Goal: Transaction & Acquisition: Purchase product/service

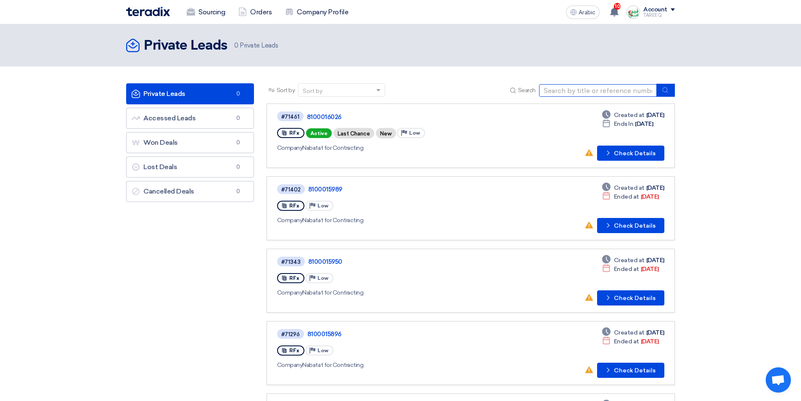
click at [532, 93] on input at bounding box center [598, 90] width 118 height 13
type input "4"
type input "71454"
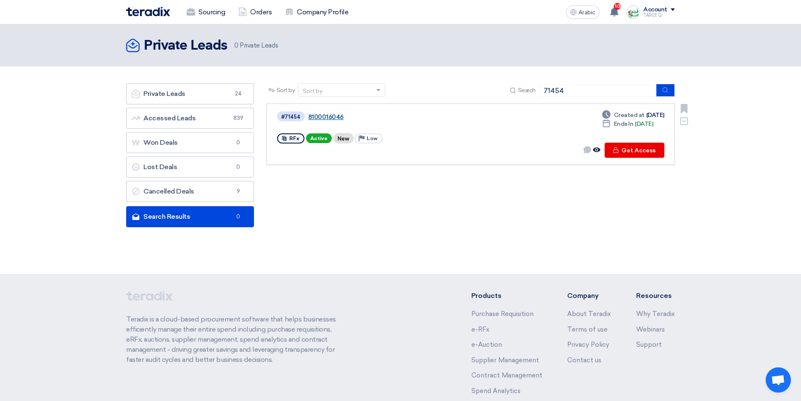
click at [330, 119] on font "8100016046" at bounding box center [325, 117] width 35 height 8
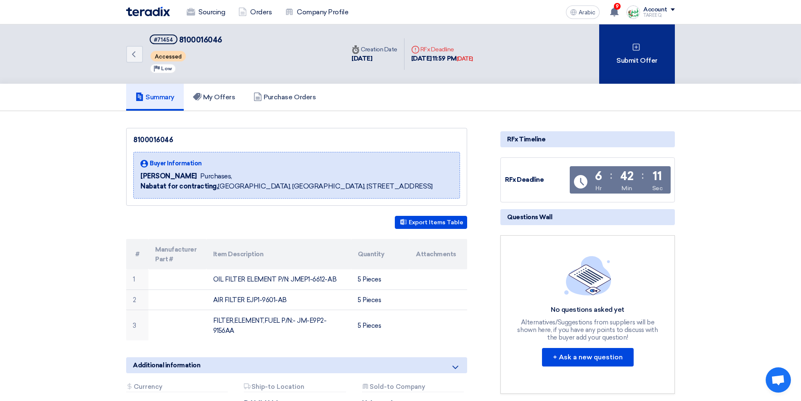
click at [532, 68] on div "Submit Offer" at bounding box center [638, 53] width 76 height 59
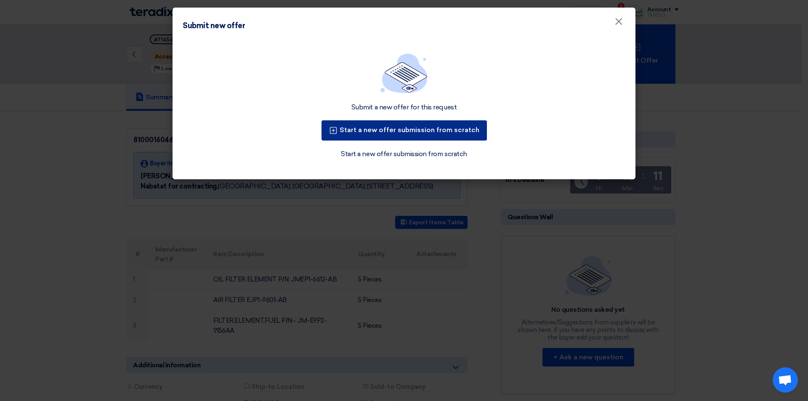
click at [378, 127] on font "Start a new offer submission from scratch" at bounding box center [410, 130] width 140 height 8
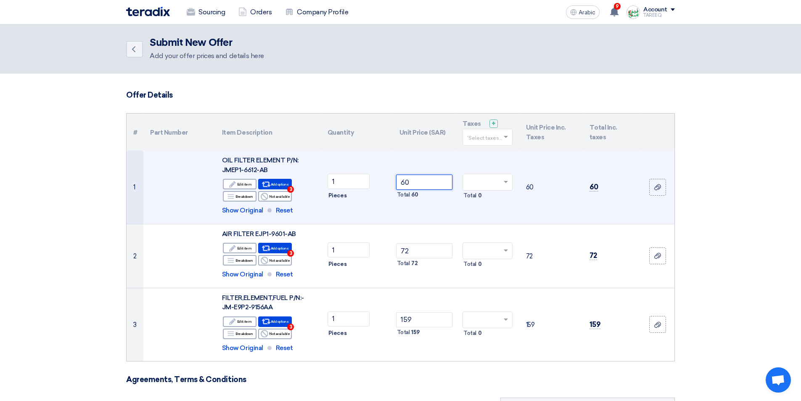
drag, startPoint x: 441, startPoint y: 187, endPoint x: 337, endPoint y: 209, distance: 107.0
click at [337, 209] on tr "1 OIL FILTER ELEMENT P/N: JMEP1-6612-AB Edit Edit item Alternative Breakdown Re…" at bounding box center [401, 187] width 548 height 73
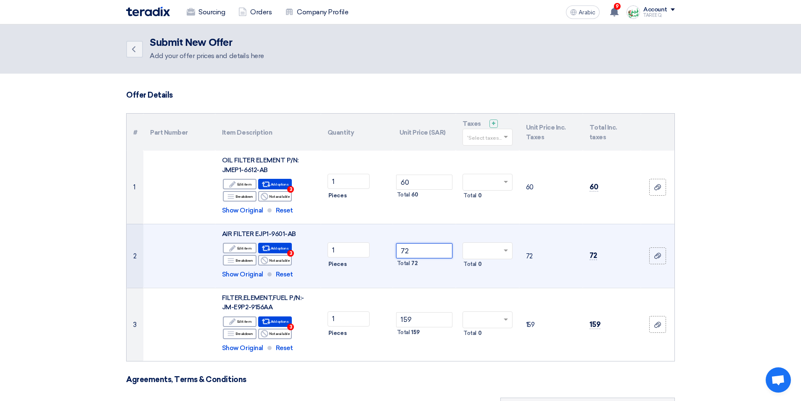
click at [428, 248] on input "72" at bounding box center [424, 250] width 57 height 15
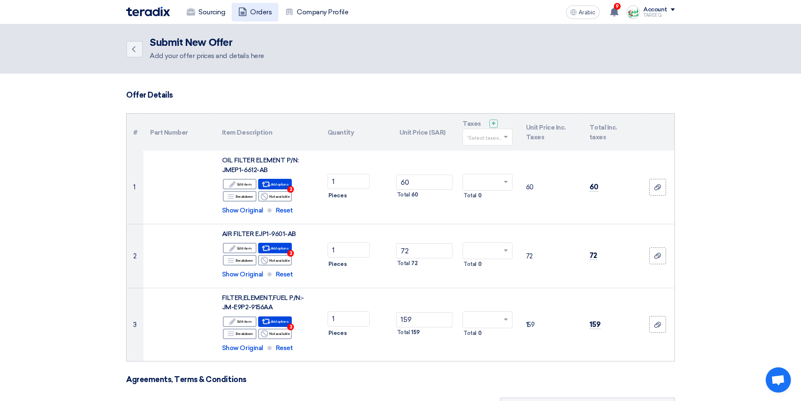
click at [264, 16] on font "Orders" at bounding box center [260, 12] width 21 height 8
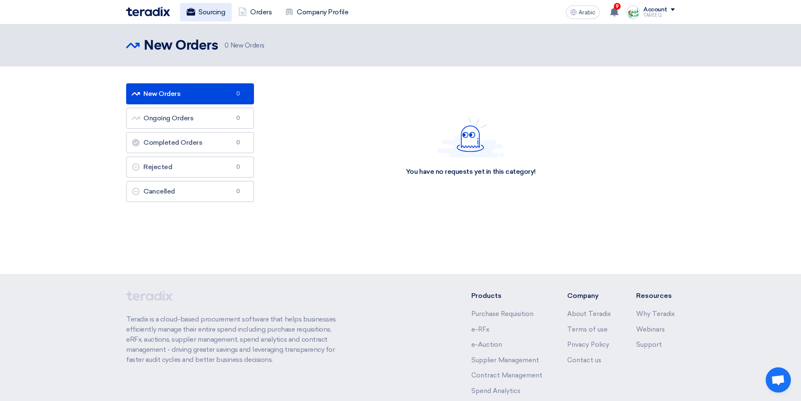
click at [220, 17] on link "Sourcing" at bounding box center [206, 12] width 52 height 19
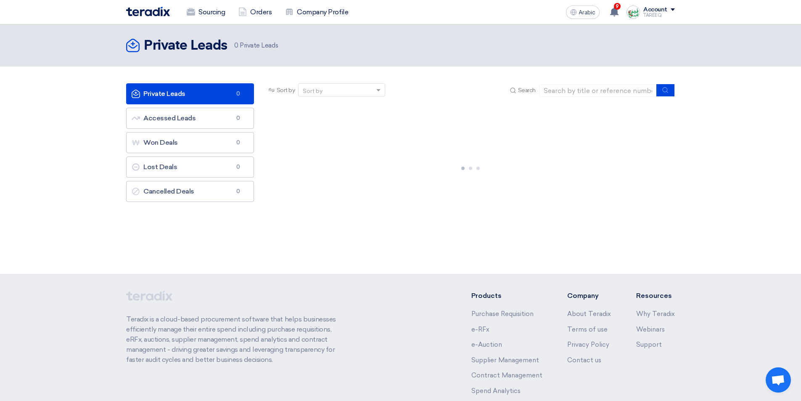
click at [367, 155] on div at bounding box center [471, 166] width 409 height 126
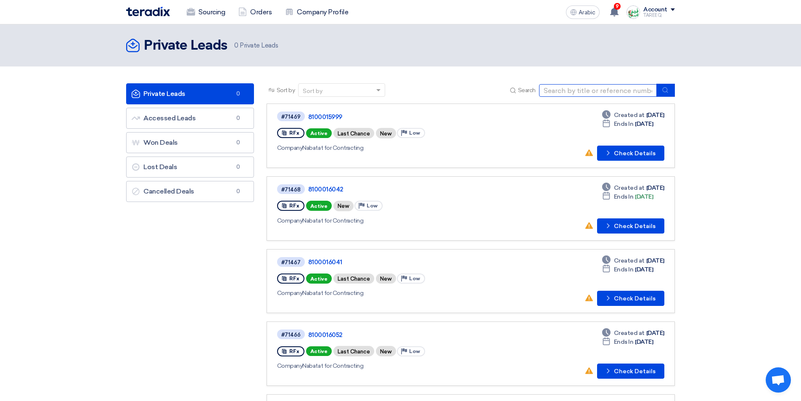
click at [532, 94] on input at bounding box center [598, 90] width 118 height 13
type input "71454"
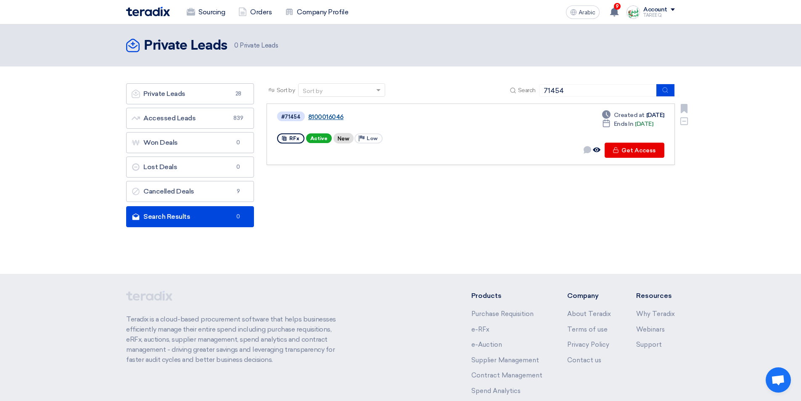
click at [327, 114] on font "8100016046" at bounding box center [325, 117] width 35 height 8
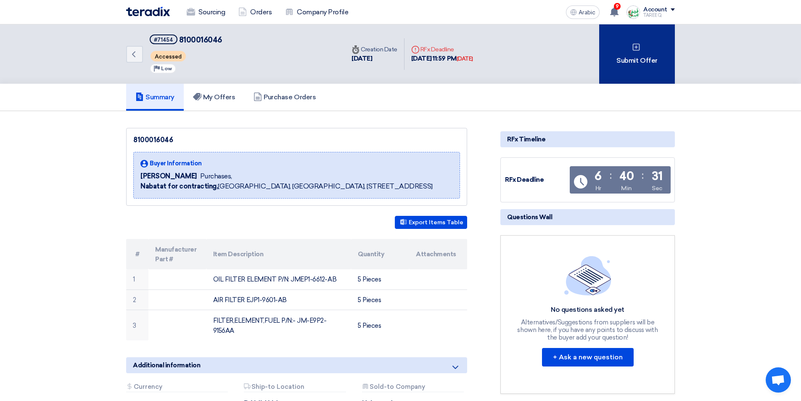
click at [532, 69] on div "Submit Offer" at bounding box center [638, 53] width 76 height 59
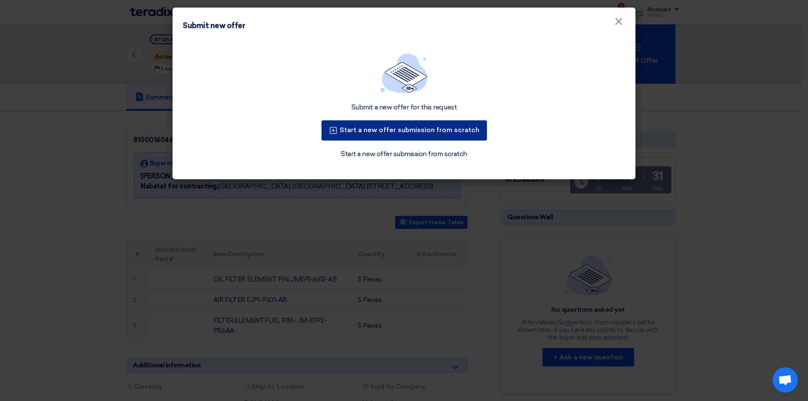
click at [416, 130] on font "Start a new offer submission from scratch" at bounding box center [410, 130] width 140 height 8
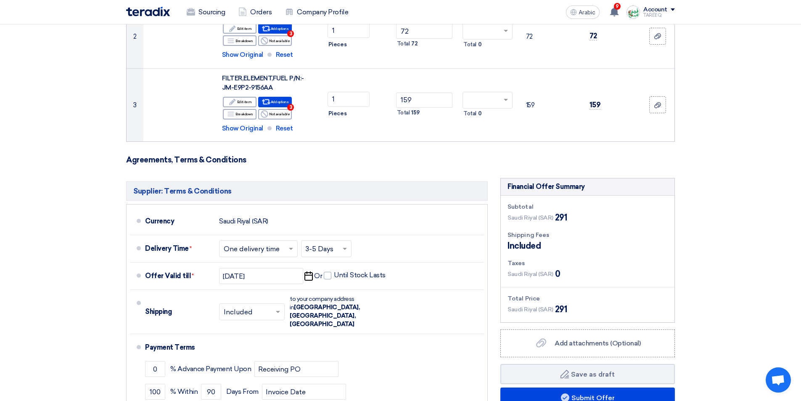
scroll to position [421, 0]
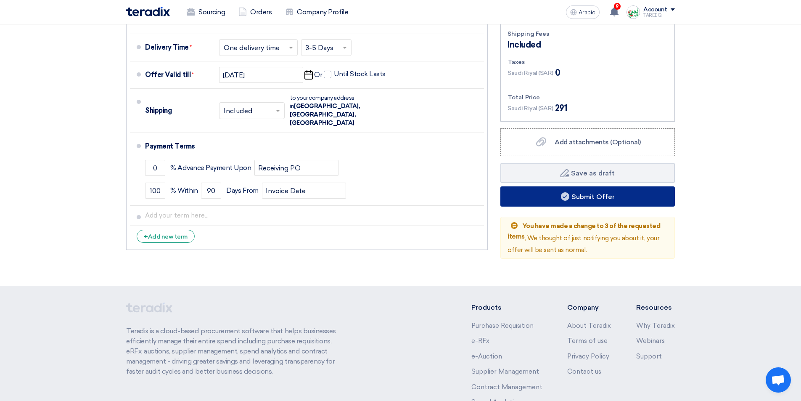
click at [532, 199] on button "Submit Offer" at bounding box center [588, 196] width 175 height 20
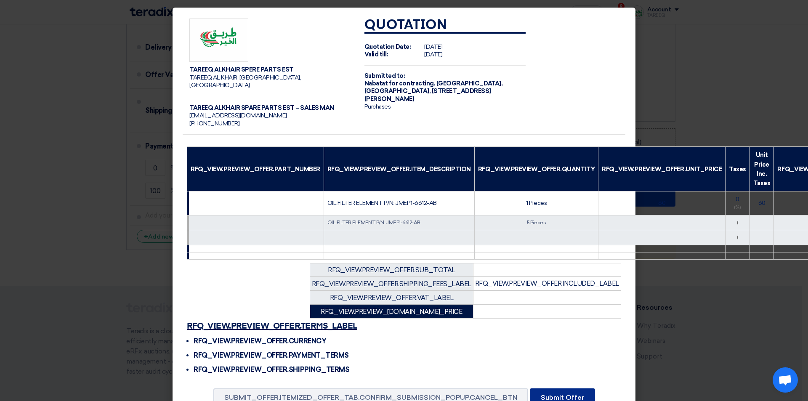
click at [532, 249] on font "Submit Offer" at bounding box center [562, 397] width 43 height 8
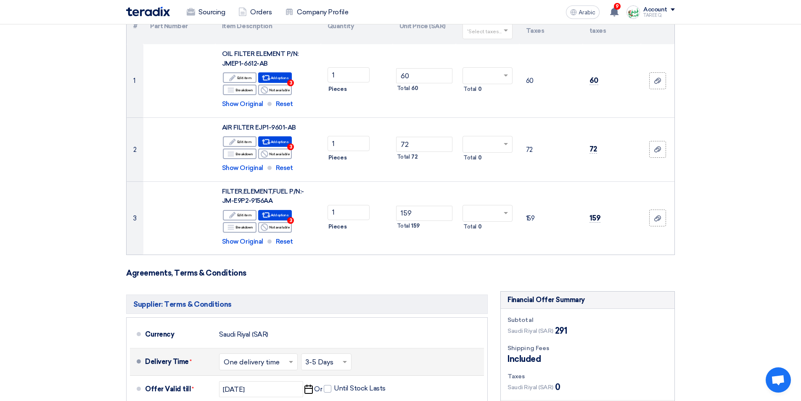
scroll to position [84, 0]
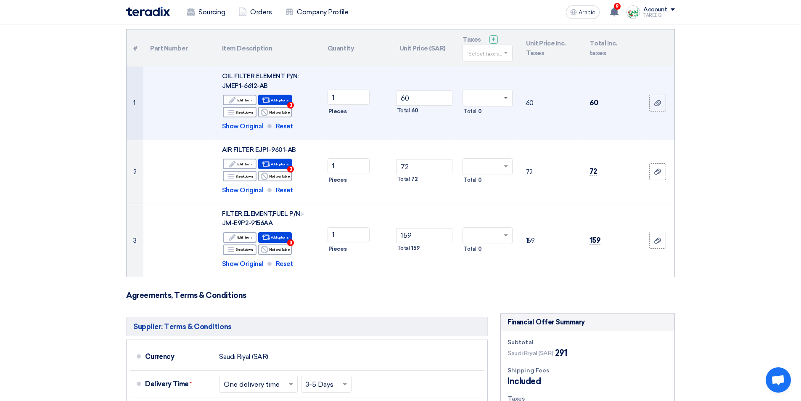
click at [504, 98] on span at bounding box center [506, 98] width 4 height 3
click at [491, 115] on div "15% -VAT" at bounding box center [487, 113] width 49 height 14
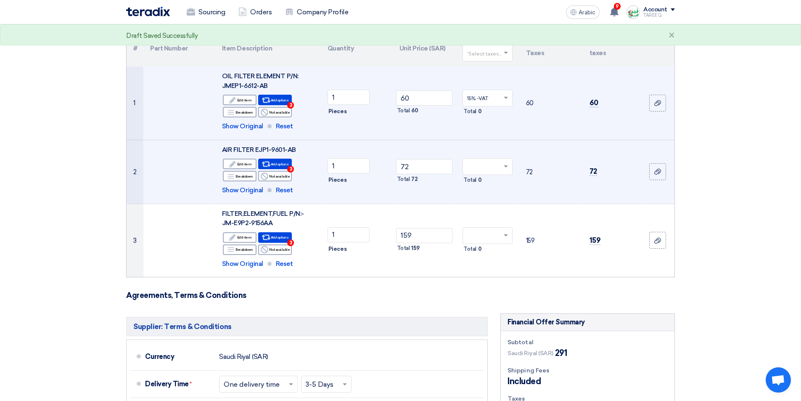
click at [511, 167] on span at bounding box center [507, 167] width 11 height 8
click at [484, 184] on span "15% -VAT" at bounding box center [477, 182] width 21 height 6
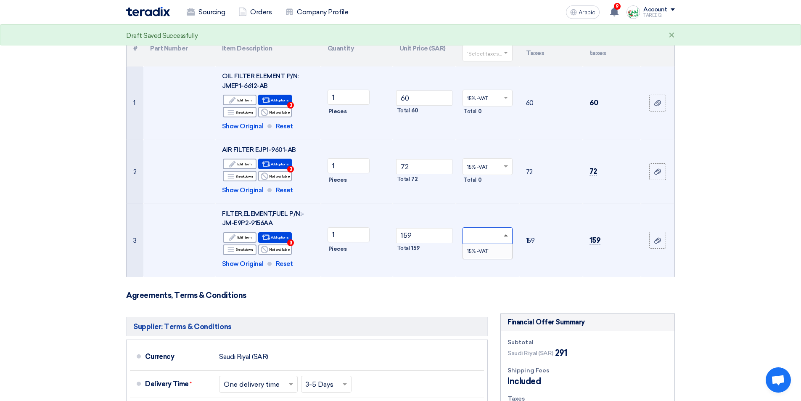
click at [506, 236] on span at bounding box center [507, 236] width 11 height 8
click at [478, 249] on span "15% -VAT" at bounding box center [477, 251] width 21 height 6
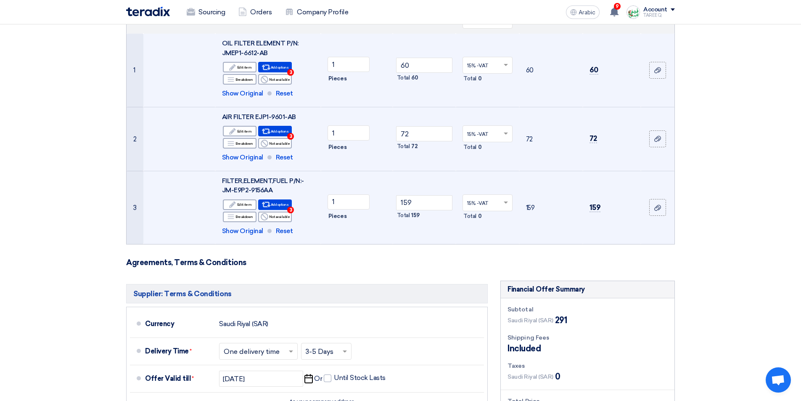
scroll to position [285, 0]
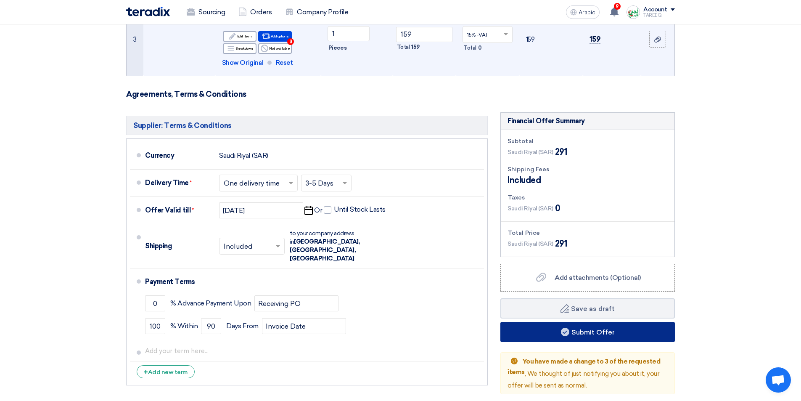
click at [532, 249] on button "Submit Offer" at bounding box center [588, 332] width 175 height 20
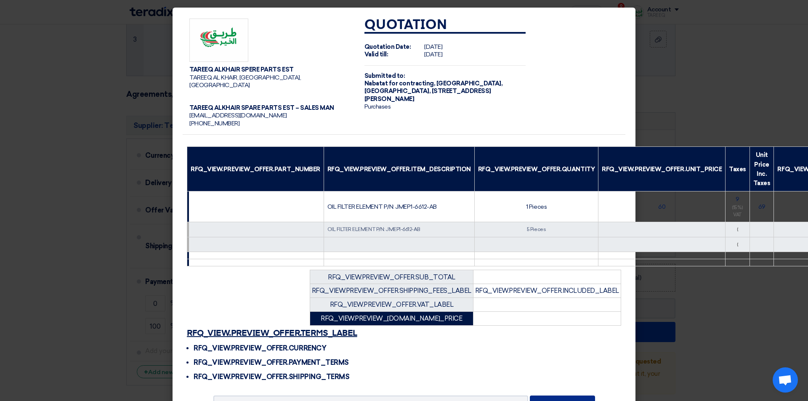
click at [532, 249] on button "Submit Offer" at bounding box center [562, 404] width 65 height 19
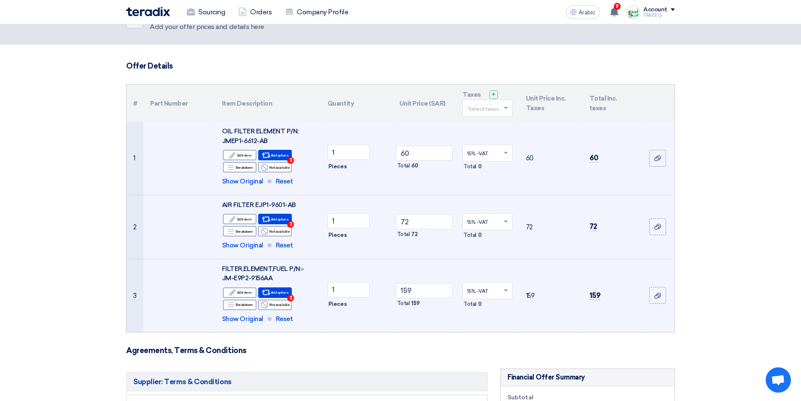
scroll to position [0, 0]
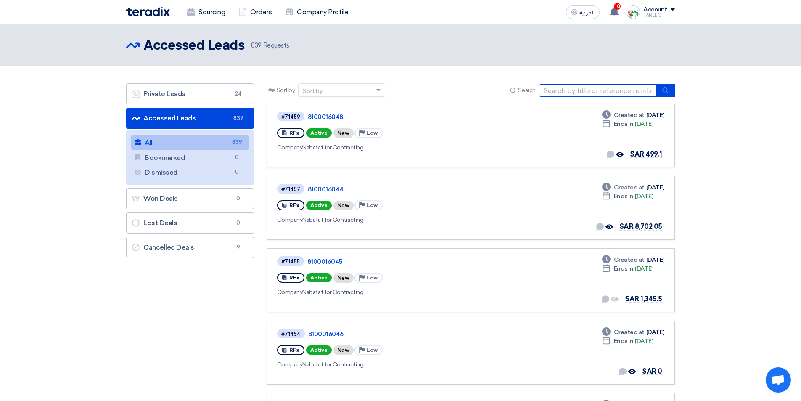
click at [558, 93] on input at bounding box center [598, 90] width 118 height 13
type input "71459"
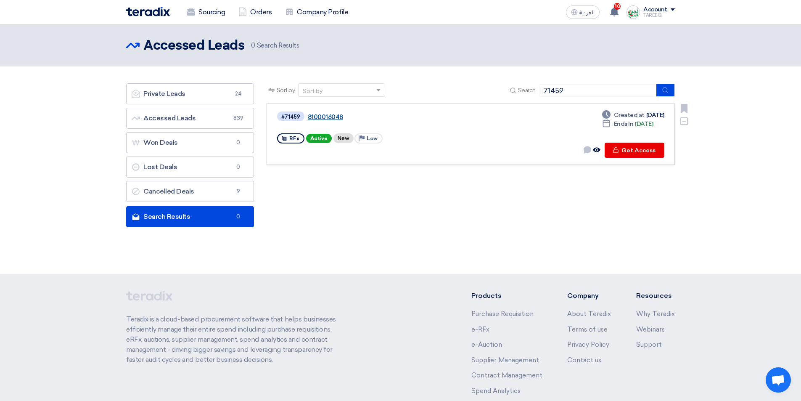
click at [333, 114] on link "8100016048" at bounding box center [413, 117] width 210 height 8
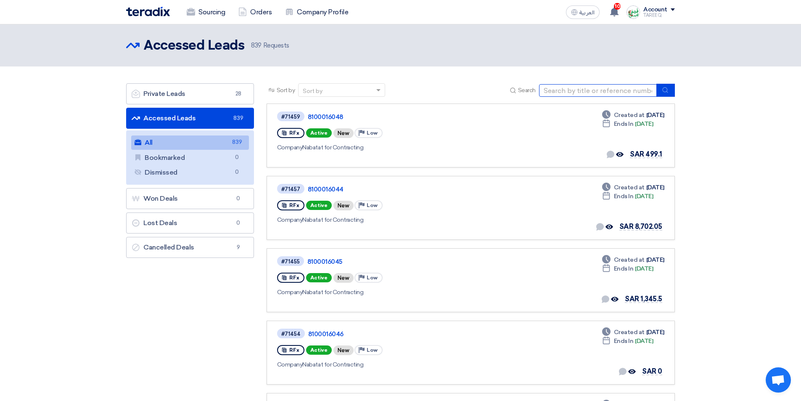
click at [579, 94] on input at bounding box center [598, 90] width 118 height 13
type input "71440"
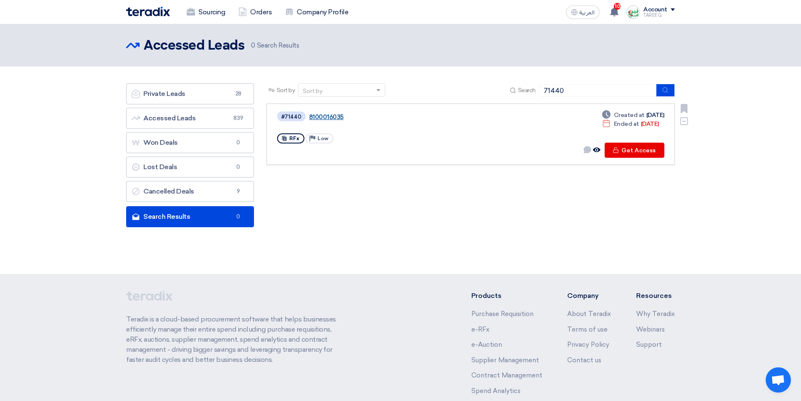
click at [333, 116] on link "8100016035" at bounding box center [414, 117] width 210 height 8
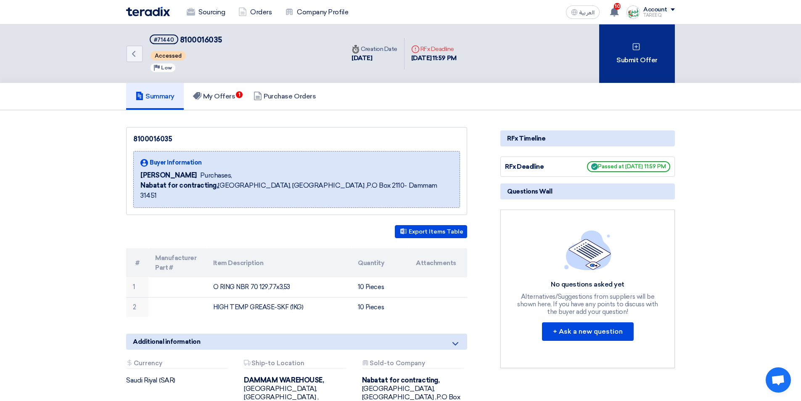
click at [612, 65] on div "Submit Offer" at bounding box center [638, 53] width 76 height 58
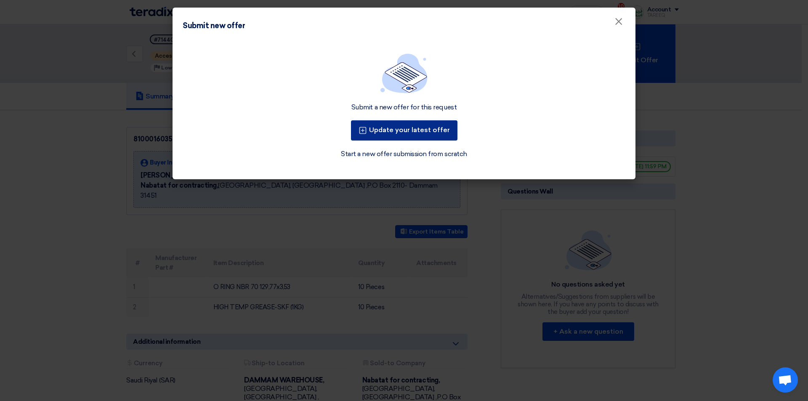
click at [420, 134] on button "Update your latest offer" at bounding box center [404, 130] width 106 height 20
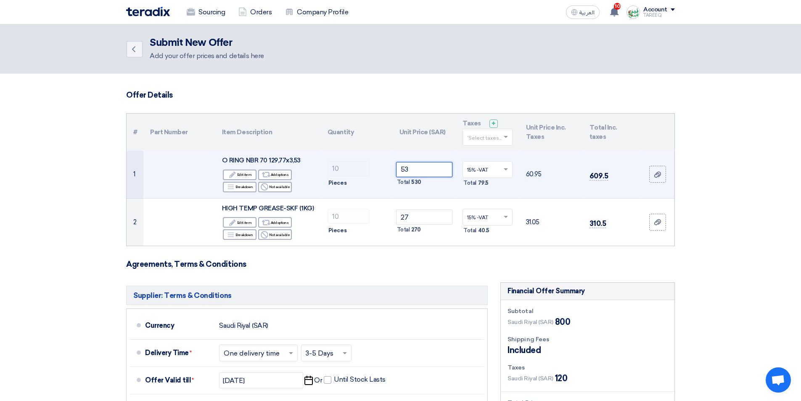
click at [434, 170] on input "53" at bounding box center [424, 169] width 57 height 15
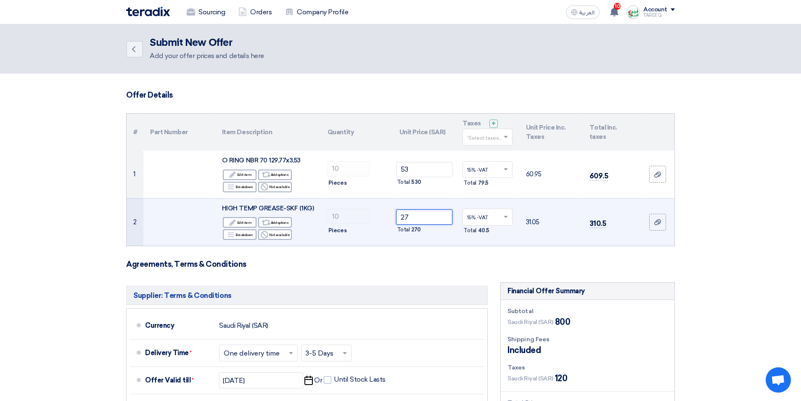
drag, startPoint x: 418, startPoint y: 218, endPoint x: 383, endPoint y: 231, distance: 36.9
click at [383, 231] on tr "2 HIGH TEMP GREASE-SKF (1KG) Edit Edit item Alternative Add options Breakdown R…" at bounding box center [401, 222] width 548 height 48
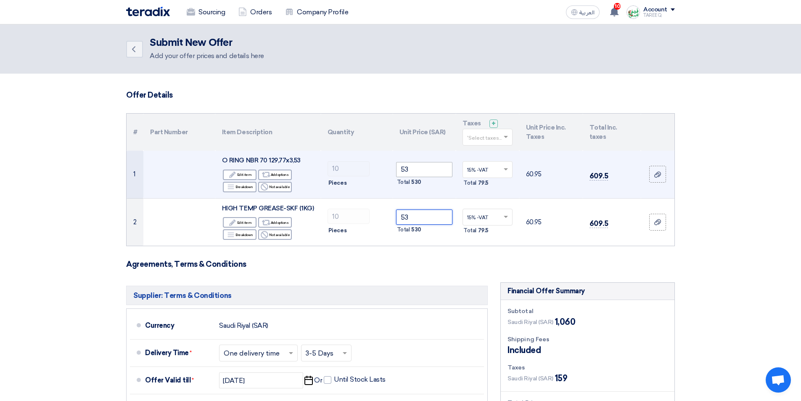
type input "53"
drag, startPoint x: 426, startPoint y: 172, endPoint x: 355, endPoint y: 183, distance: 72.5
click at [356, 183] on tr "1 O RING NBR 70 129,77x3,53 Edit Edit item Alternative Add options Breakdown Re…" at bounding box center [401, 175] width 548 height 48
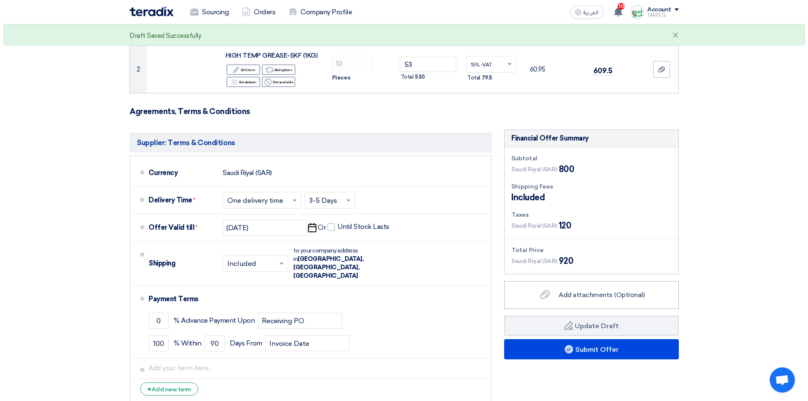
scroll to position [168, 0]
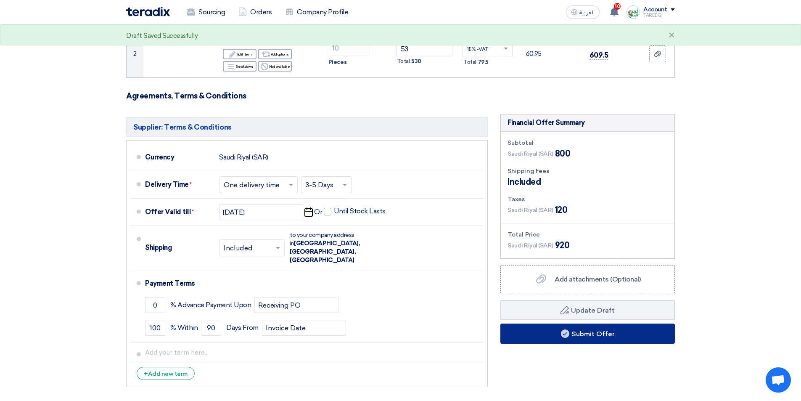
type input "27"
click at [551, 337] on button "Submit Offer" at bounding box center [588, 334] width 175 height 20
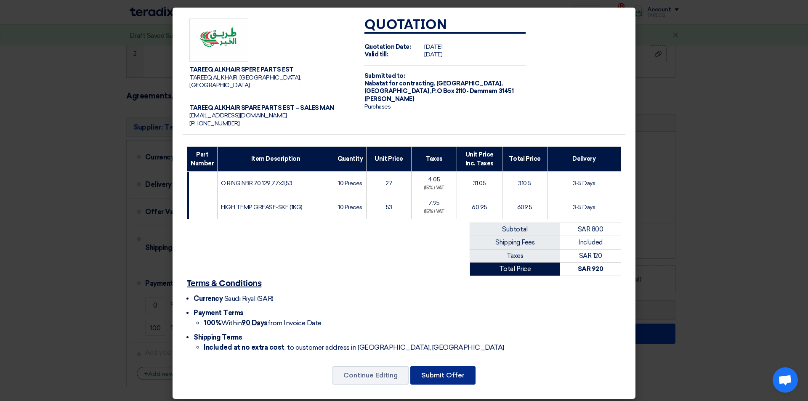
click at [456, 368] on button "Submit Offer" at bounding box center [442, 375] width 65 height 19
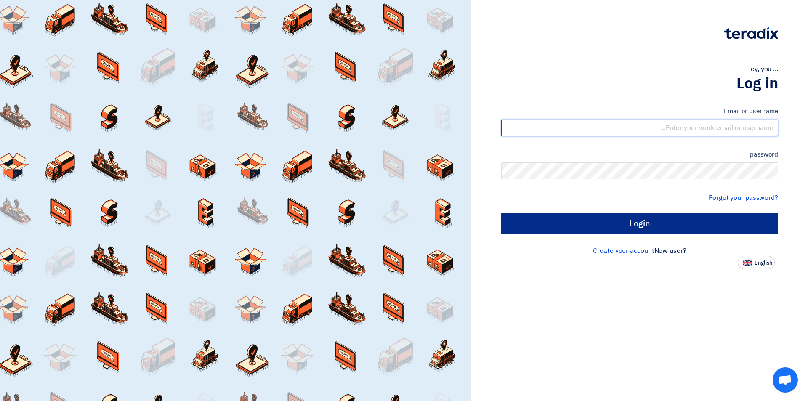
type input "[EMAIL_ADDRESS][DOMAIN_NAME]"
click at [606, 232] on input "Login" at bounding box center [639, 223] width 277 height 21
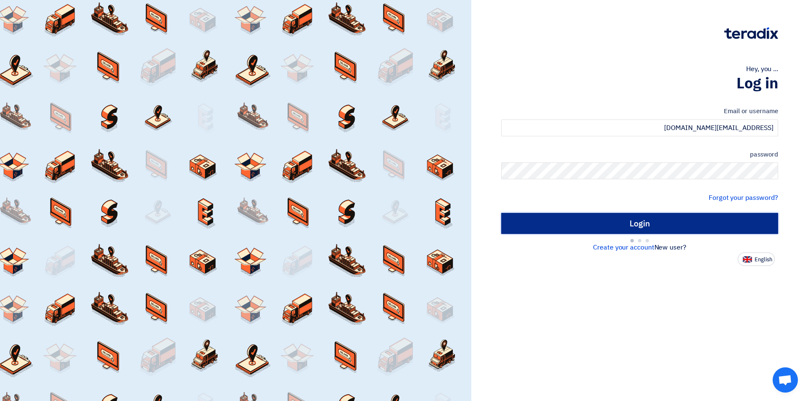
type input "Sign in"
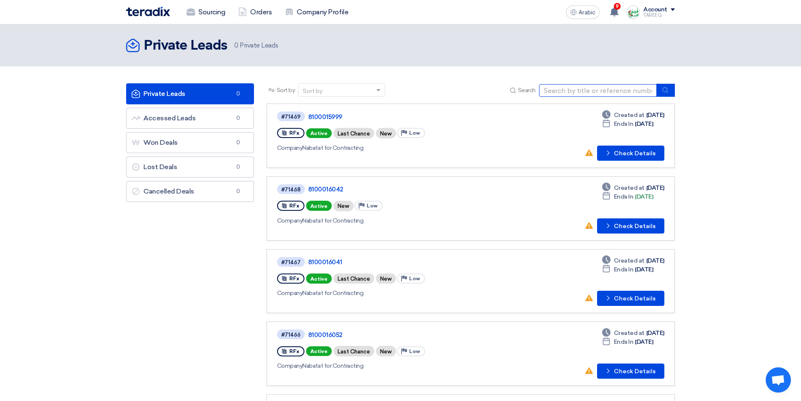
click at [552, 88] on input at bounding box center [598, 90] width 118 height 13
type input "71454"
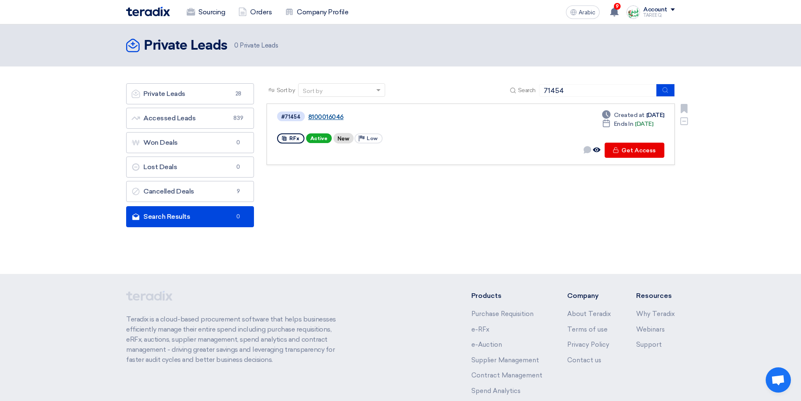
click at [325, 117] on font "8100016046" at bounding box center [325, 117] width 35 height 8
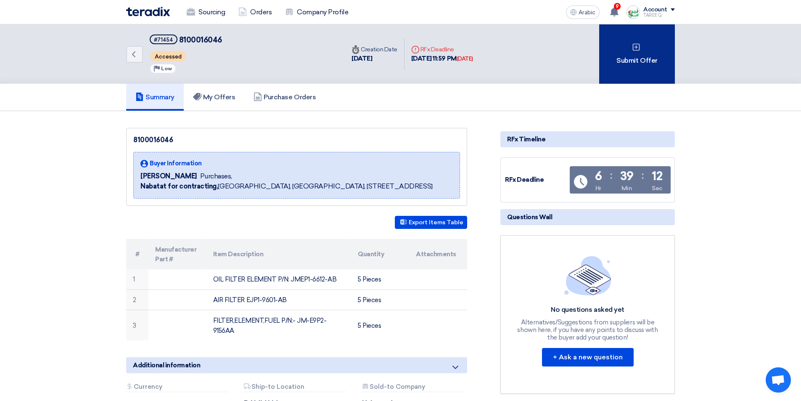
click at [638, 65] on font "Submit Offer" at bounding box center [637, 61] width 41 height 10
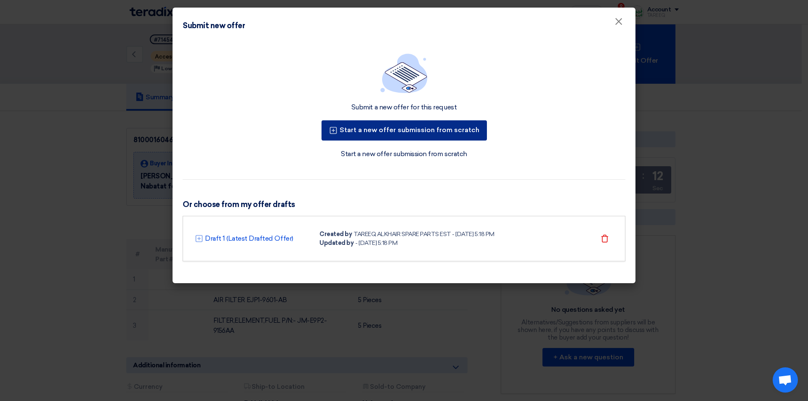
click at [402, 134] on button "Start a new offer submission from scratch" at bounding box center [403, 130] width 165 height 20
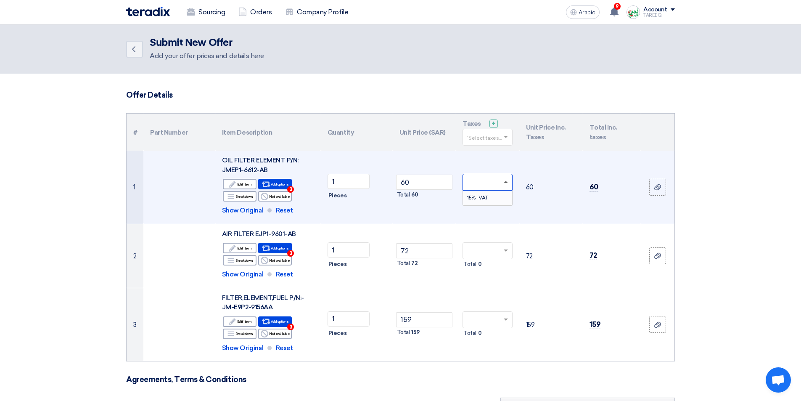
click at [507, 183] on span at bounding box center [506, 182] width 4 height 2
click at [490, 200] on div "15% -VAT" at bounding box center [487, 198] width 49 height 14
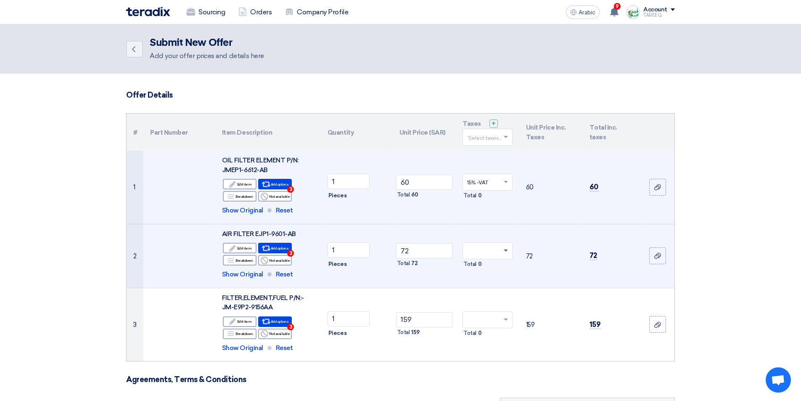
click at [506, 251] on span at bounding box center [506, 250] width 4 height 3
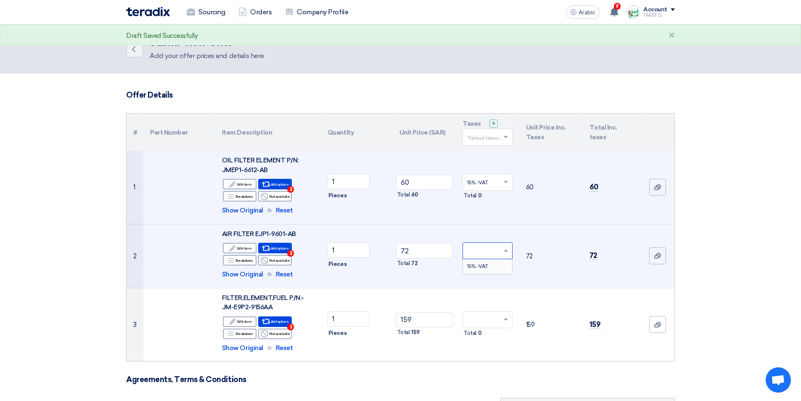
click at [481, 270] on div "15% -VAT" at bounding box center [487, 266] width 49 height 14
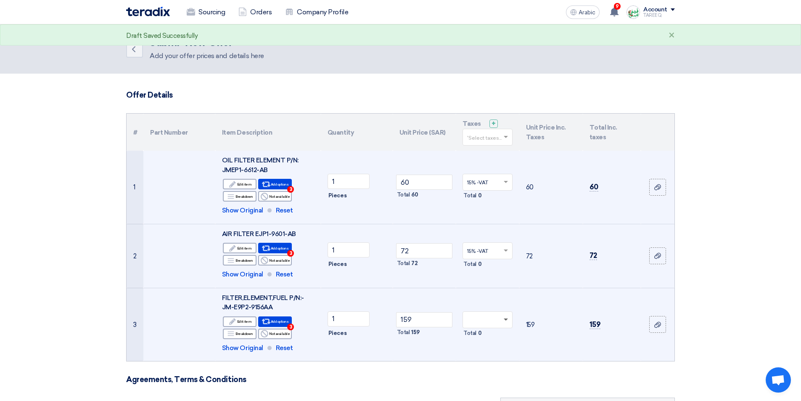
click at [507, 319] on span at bounding box center [506, 319] width 4 height 3
click at [480, 337] on span "15% -VAT" at bounding box center [477, 335] width 21 height 6
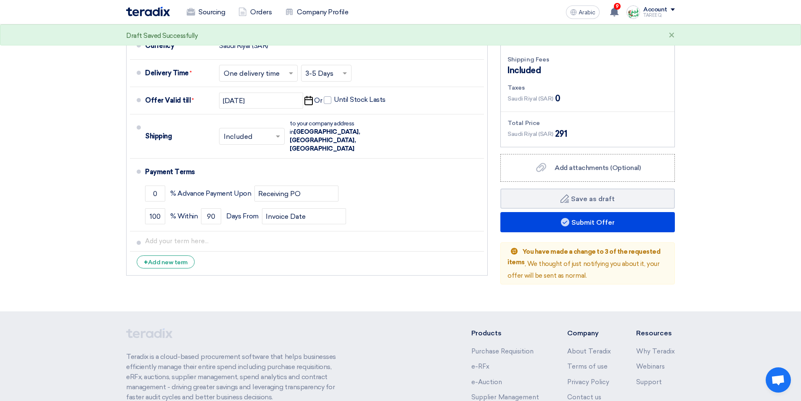
scroll to position [421, 0]
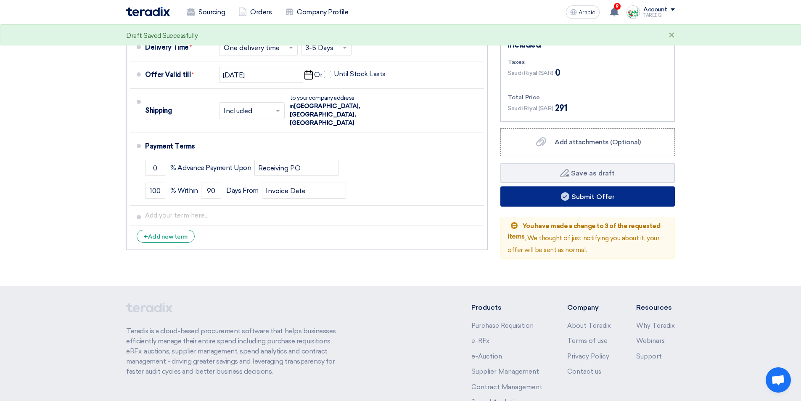
click at [542, 203] on button "Submit Offer" at bounding box center [588, 196] width 175 height 20
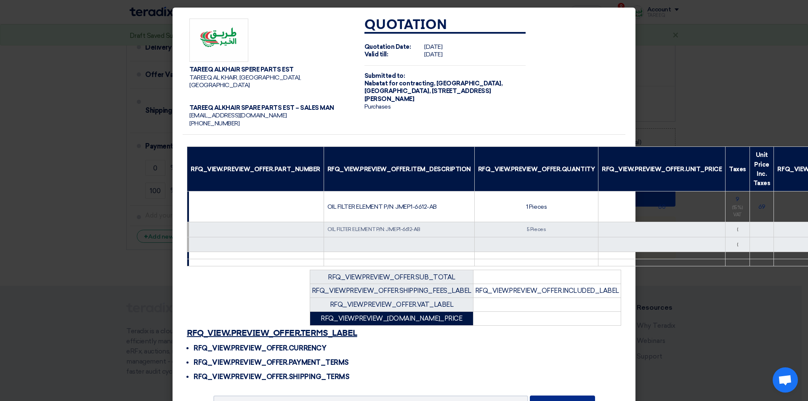
click at [559, 401] on font "Submit Offer" at bounding box center [562, 405] width 43 height 8
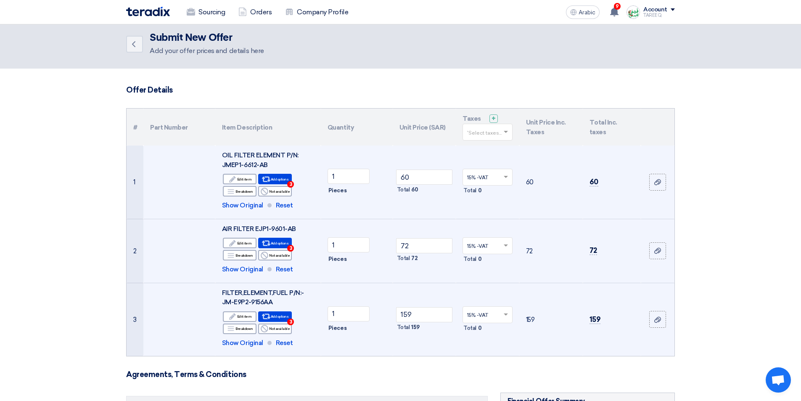
scroll to position [0, 0]
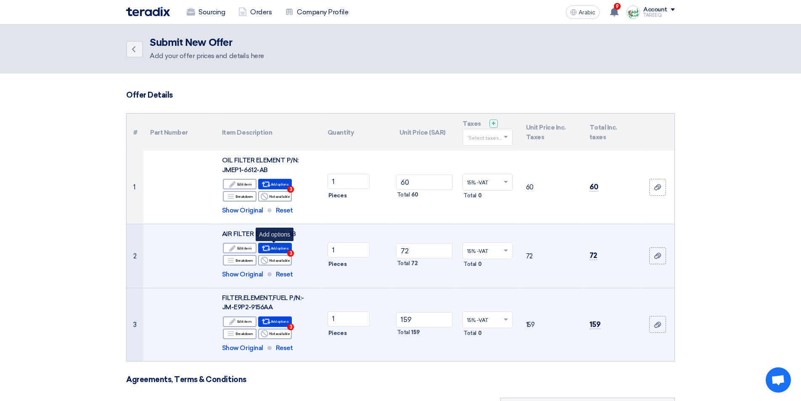
click at [280, 249] on font "Add options" at bounding box center [280, 248] width 18 height 4
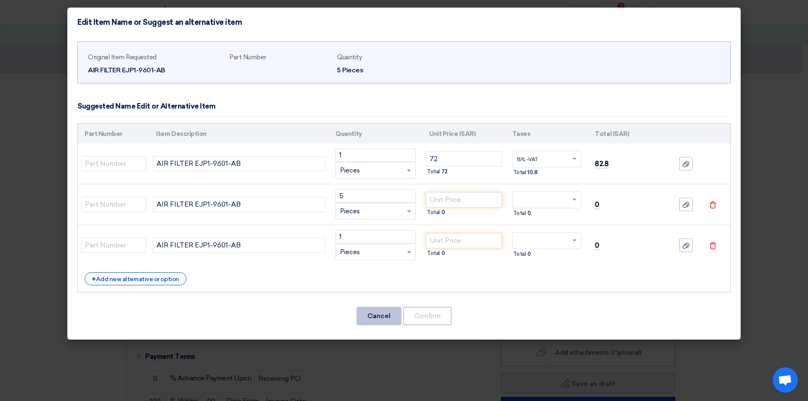
click at [391, 323] on button "Cancel" at bounding box center [378, 316] width 45 height 19
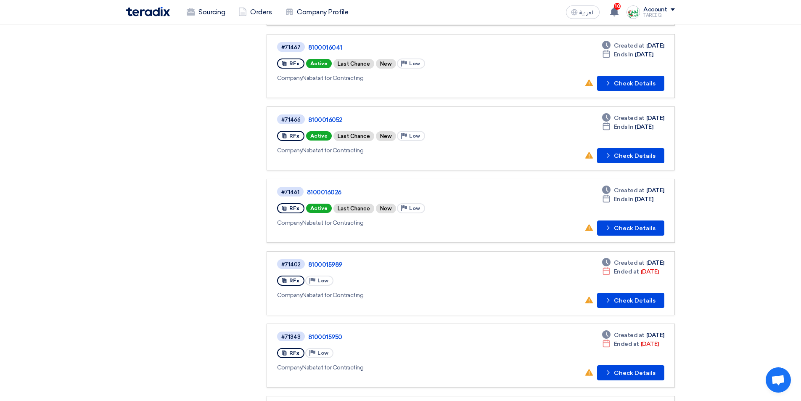
scroll to position [210, 0]
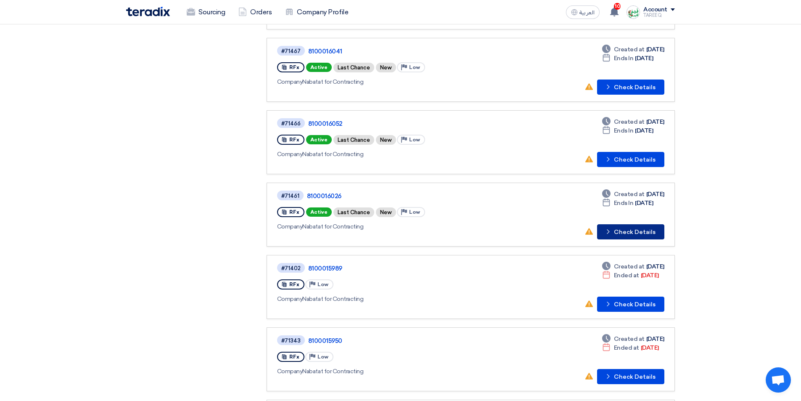
click at [634, 231] on button "Check details Check Details" at bounding box center [630, 231] width 67 height 15
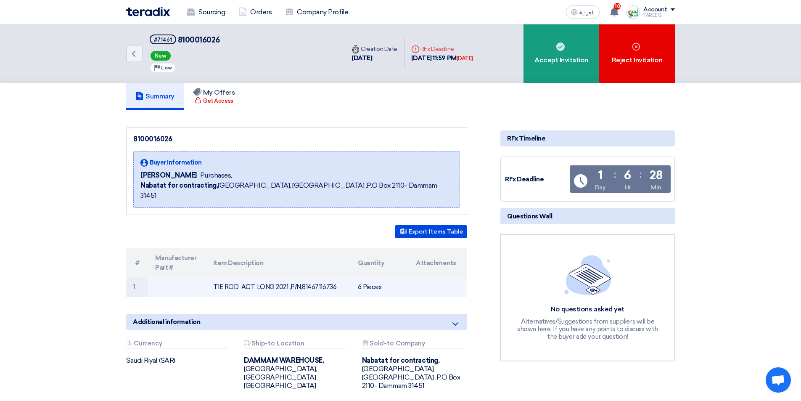
click at [315, 277] on td "TIE ROD ACT LONG 2021 ,P/N;81467116736" at bounding box center [279, 287] width 145 height 20
click at [316, 277] on td "TIE ROD ACT LONG 2021 ,P/N;81467116736" at bounding box center [279, 287] width 145 height 20
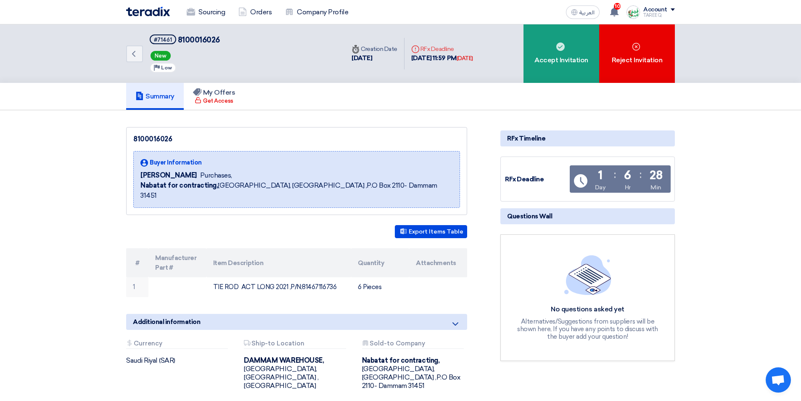
copy td "81467116736"
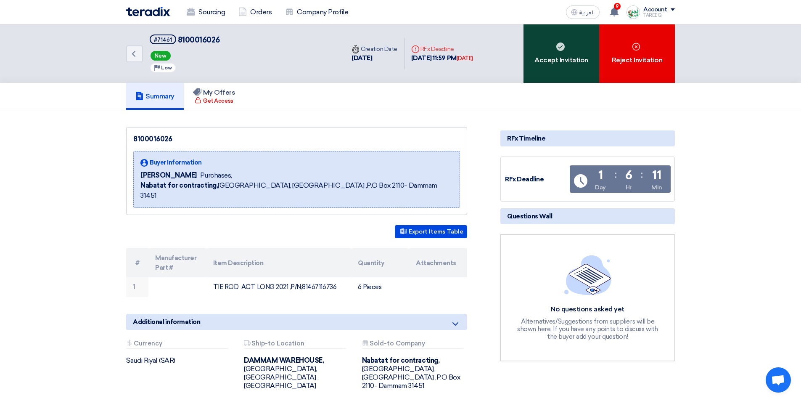
click at [583, 58] on div "Accept Invitation" at bounding box center [562, 53] width 76 height 58
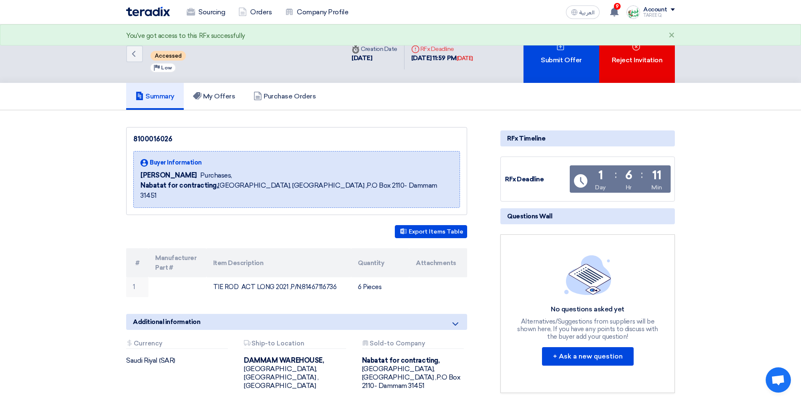
click at [581, 58] on div "Submit Offer" at bounding box center [562, 53] width 76 height 58
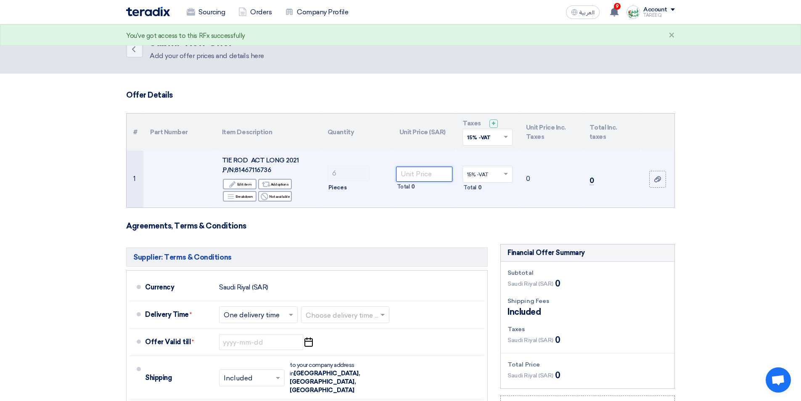
click at [422, 172] on input "number" at bounding box center [424, 174] width 57 height 15
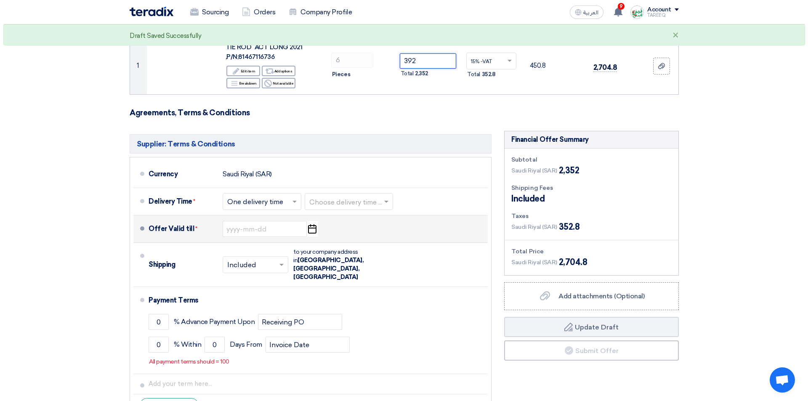
scroll to position [126, 0]
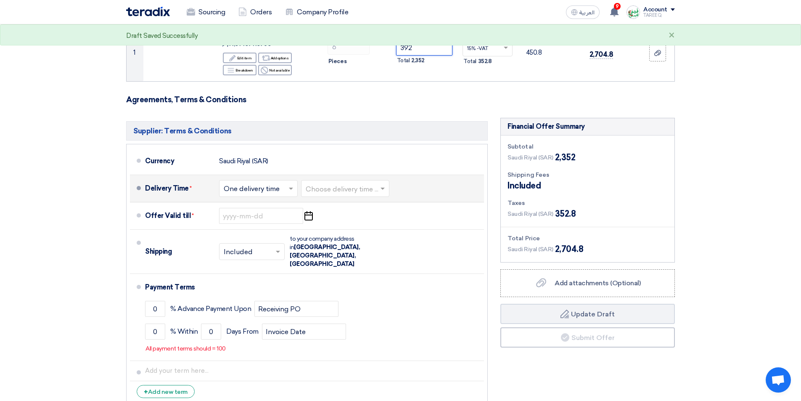
type input "392"
click at [333, 189] on input "text" at bounding box center [346, 189] width 80 height 12
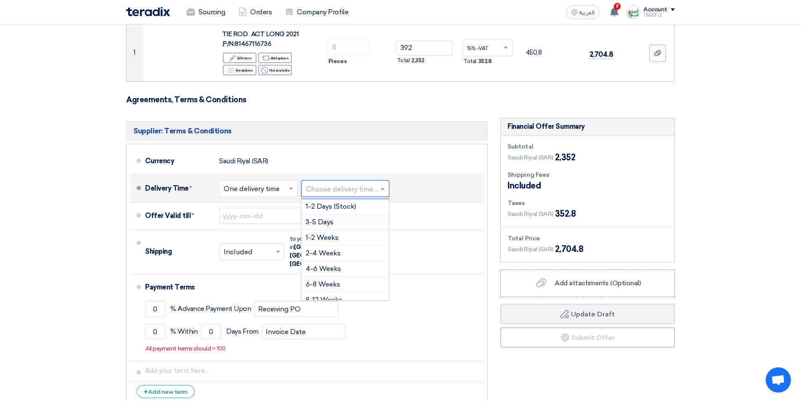
click at [324, 224] on span "3-5 Days" at bounding box center [320, 222] width 28 height 8
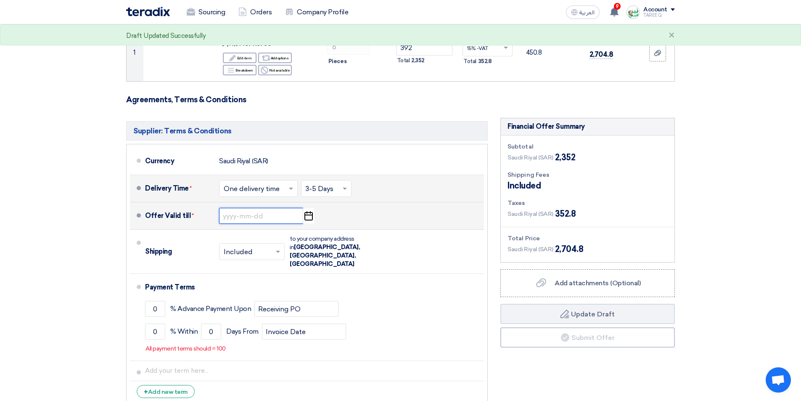
click at [257, 218] on input at bounding box center [261, 216] width 84 height 16
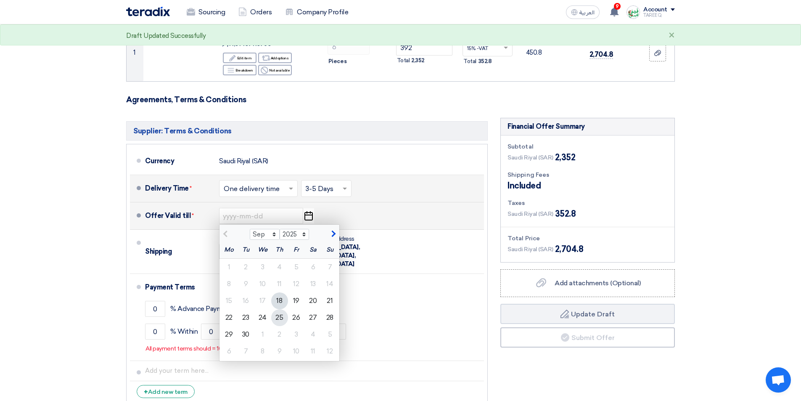
click at [281, 320] on div "25" at bounding box center [279, 317] width 17 height 17
type input "[DATE]"
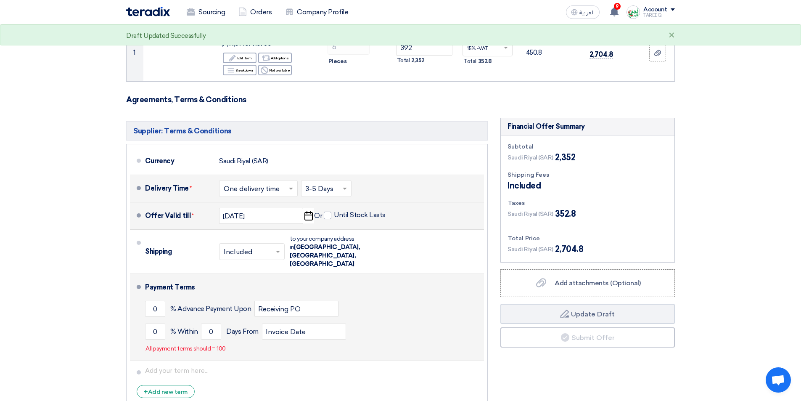
click at [143, 320] on li "Payment Terms 0 % Advance Payment Upon Receiving PO 0 % Within 0" at bounding box center [307, 317] width 354 height 87
click at [147, 324] on input "0" at bounding box center [155, 332] width 20 height 16
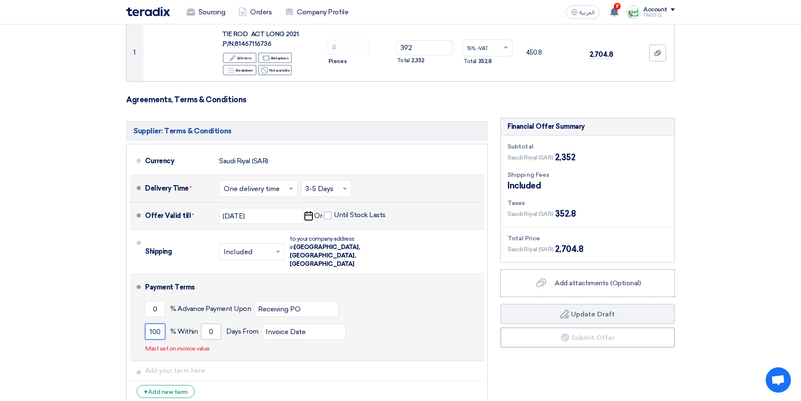
type input "100"
click at [204, 324] on input "0" at bounding box center [211, 332] width 20 height 16
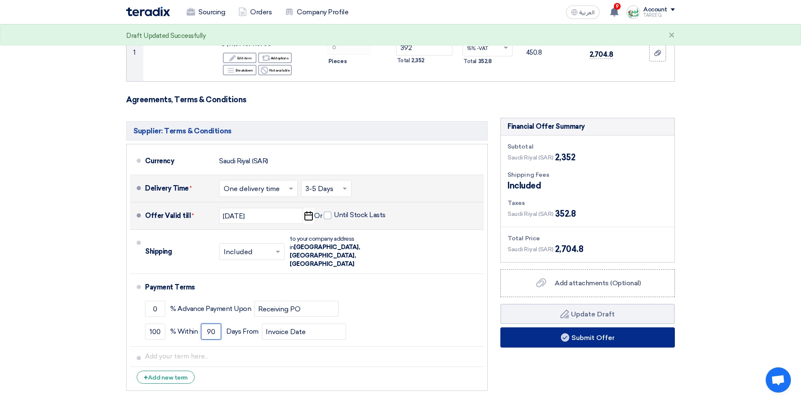
type input "90"
click at [555, 342] on button "Submit Offer" at bounding box center [588, 337] width 175 height 20
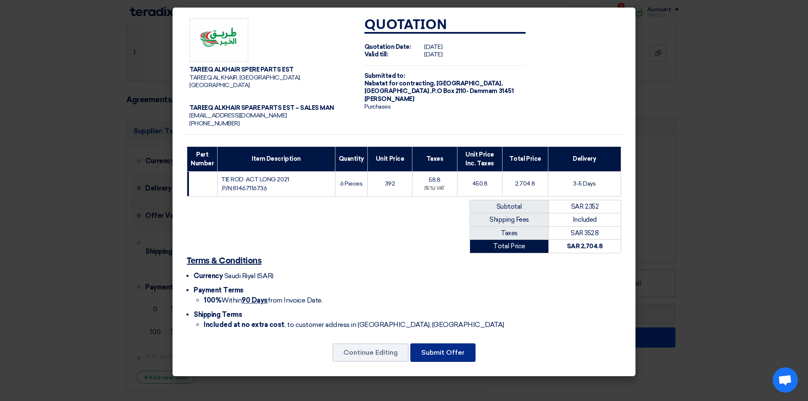
click at [435, 345] on button "Submit Offer" at bounding box center [442, 352] width 65 height 19
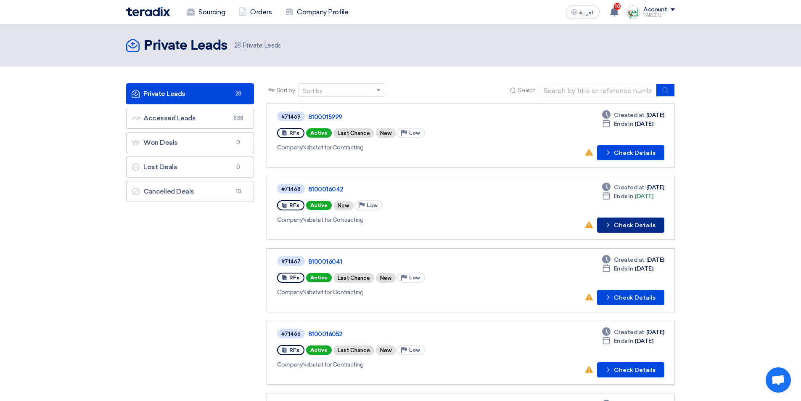
click at [647, 220] on button "Check details Check Details" at bounding box center [630, 225] width 67 height 15
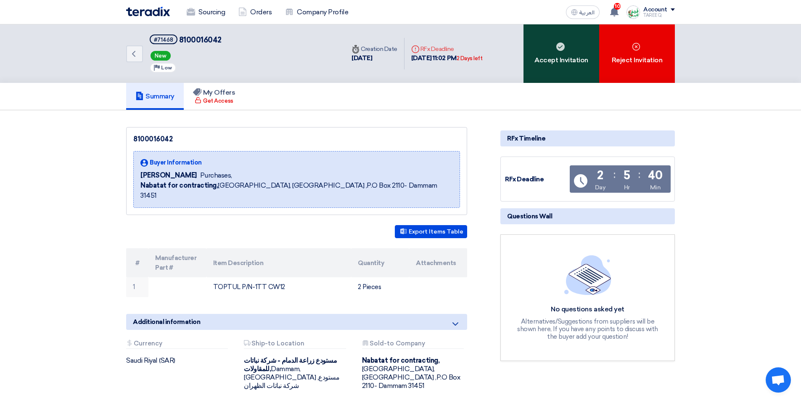
click at [568, 66] on div "Accept Invitation" at bounding box center [562, 53] width 76 height 58
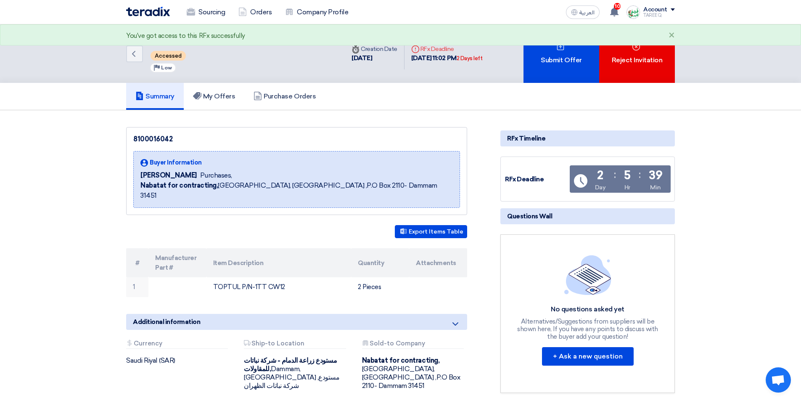
click at [568, 66] on div "Submit Offer" at bounding box center [562, 53] width 76 height 58
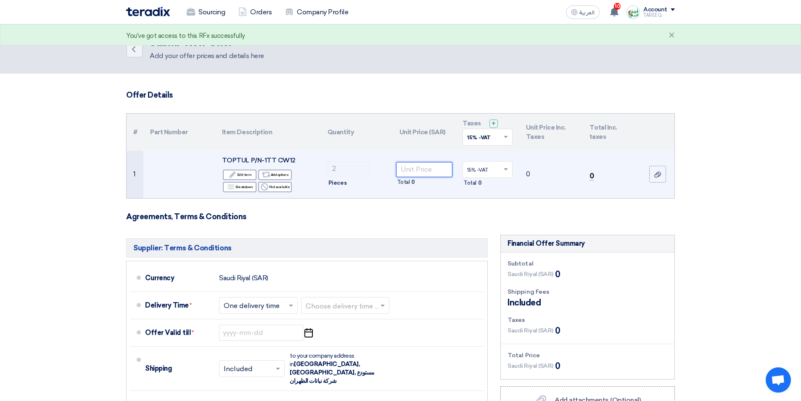
click at [408, 172] on input "number" at bounding box center [424, 169] width 57 height 15
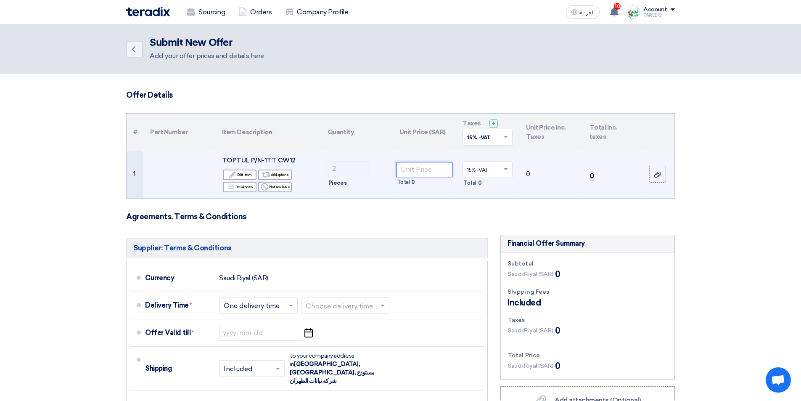
click at [411, 169] on input "number" at bounding box center [424, 169] width 57 height 15
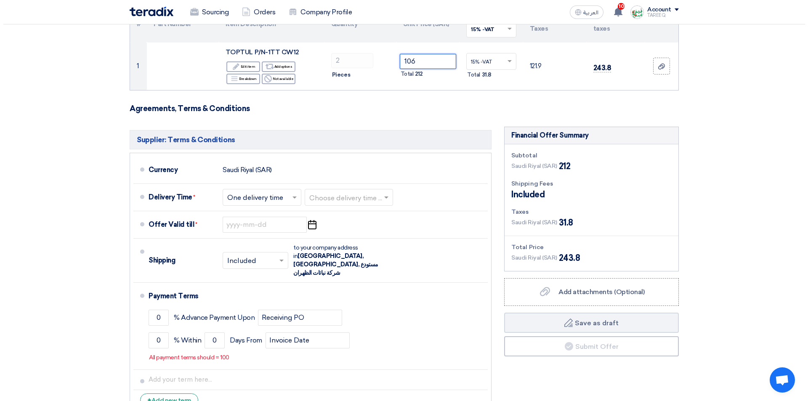
scroll to position [126, 0]
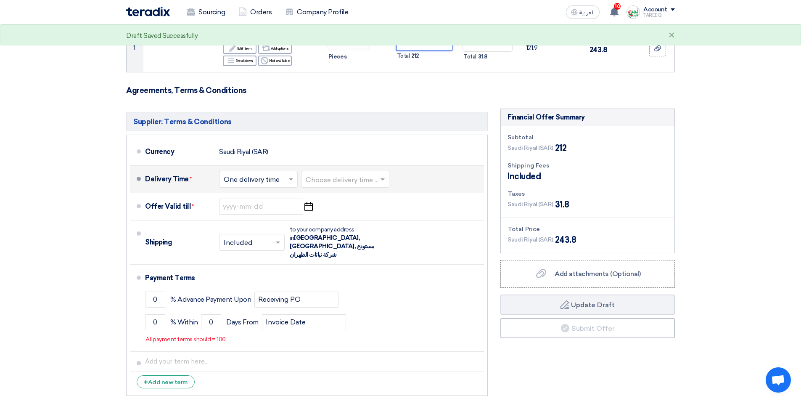
type input "106"
click at [355, 177] on input "text" at bounding box center [346, 180] width 80 height 12
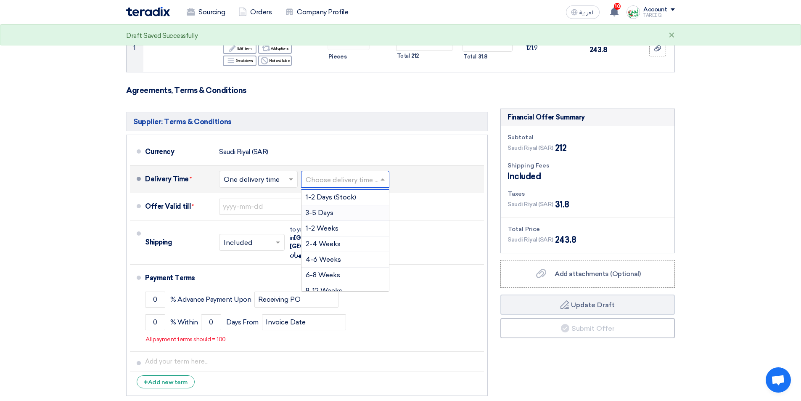
click at [326, 215] on span "3-5 Days" at bounding box center [320, 213] width 28 height 8
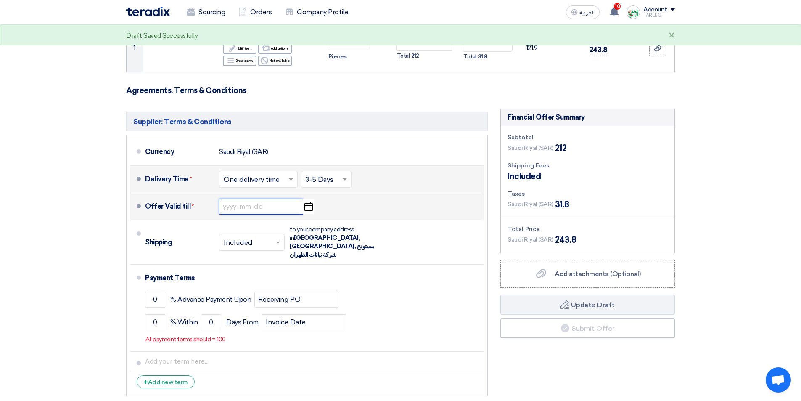
click at [261, 205] on input at bounding box center [261, 207] width 84 height 16
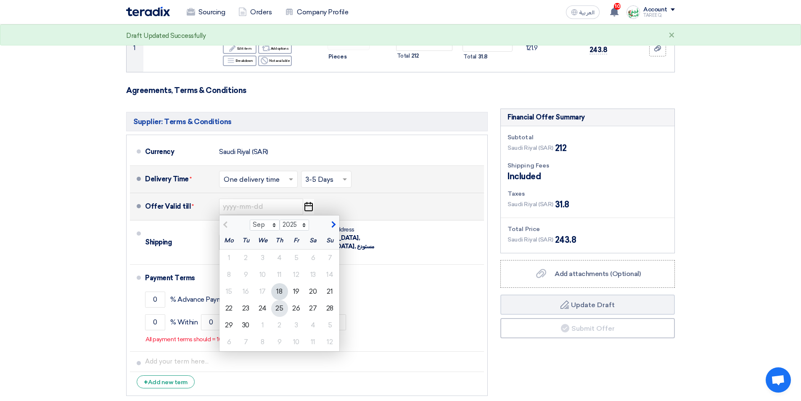
click at [283, 307] on div "25" at bounding box center [279, 308] width 17 height 17
type input "9/25/2025"
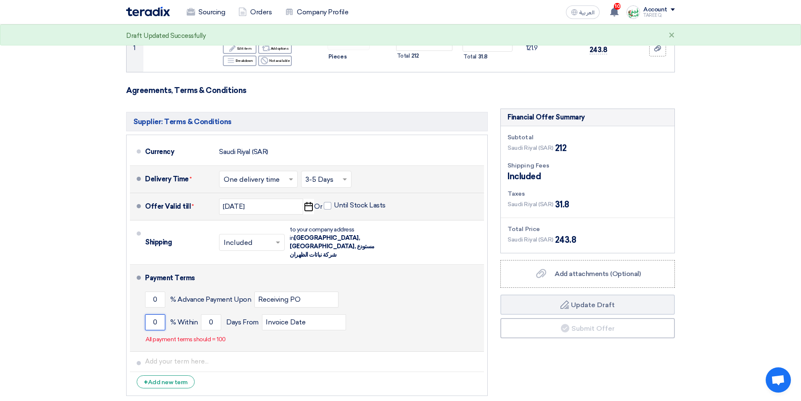
click at [147, 315] on input "0" at bounding box center [155, 322] width 20 height 16
type input "100"
click at [208, 314] on input "0" at bounding box center [211, 322] width 20 height 16
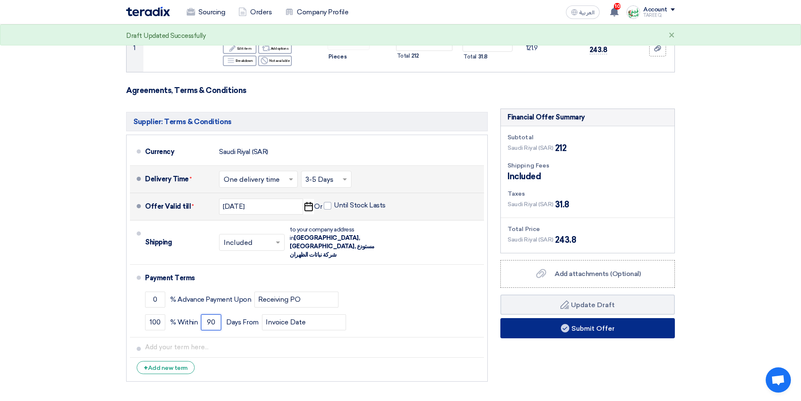
type input "90"
click at [587, 329] on button "Submit Offer" at bounding box center [588, 328] width 175 height 20
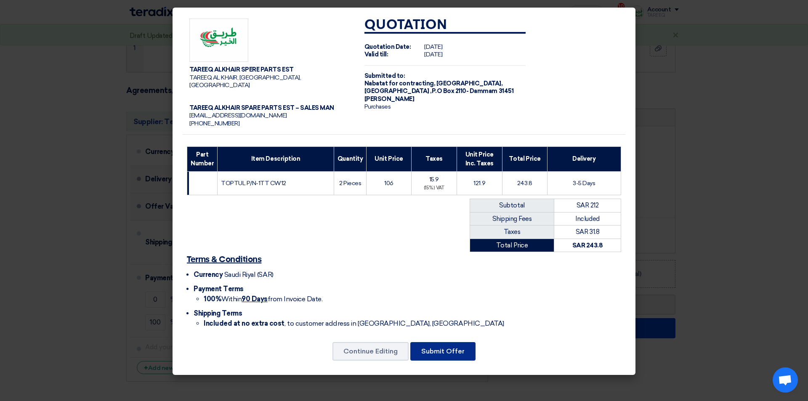
click at [427, 347] on button "Submit Offer" at bounding box center [442, 351] width 65 height 19
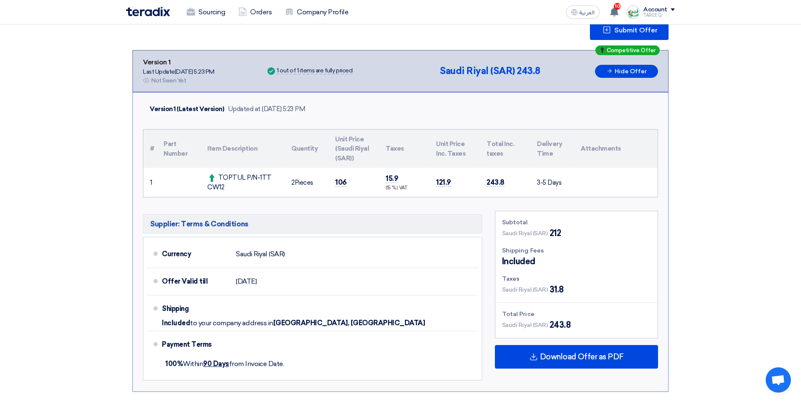
scroll to position [126, 0]
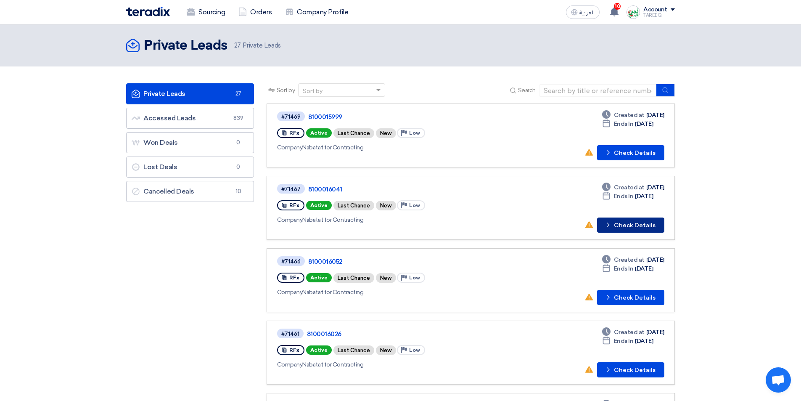
click at [647, 225] on button "Check details Check Details" at bounding box center [630, 225] width 67 height 15
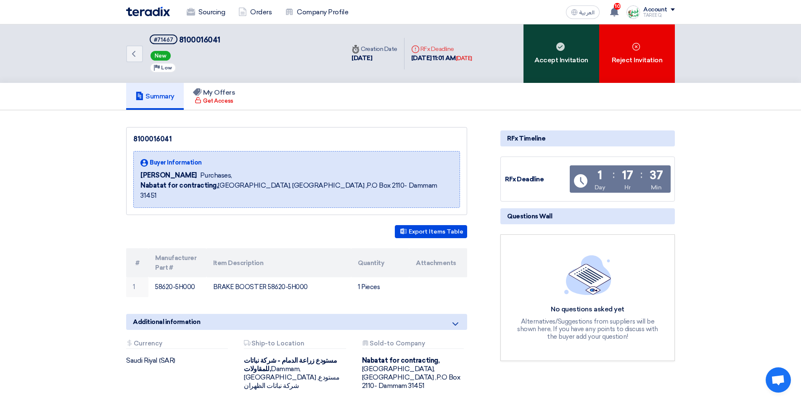
click at [546, 71] on div "Accept Invitation" at bounding box center [562, 53] width 76 height 58
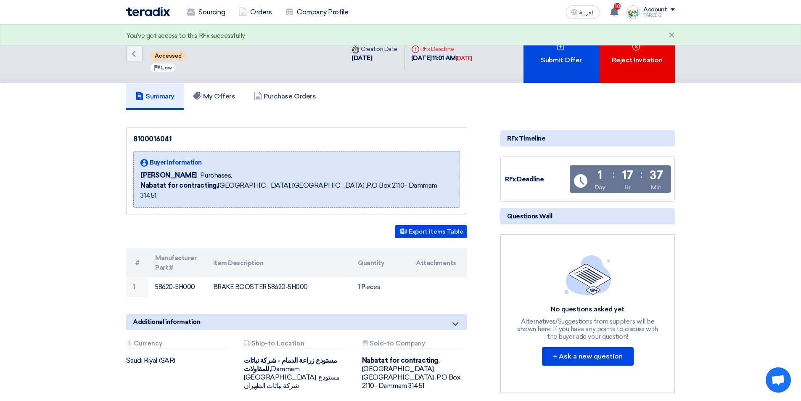
click at [546, 68] on div "Submit Offer" at bounding box center [562, 53] width 76 height 58
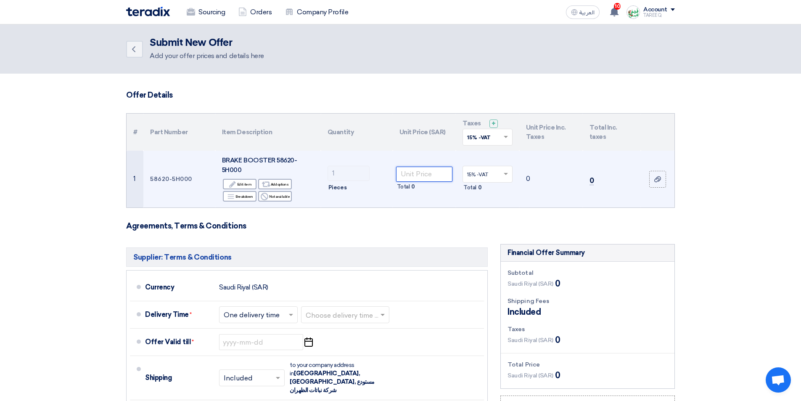
click at [424, 175] on input "number" at bounding box center [424, 174] width 57 height 15
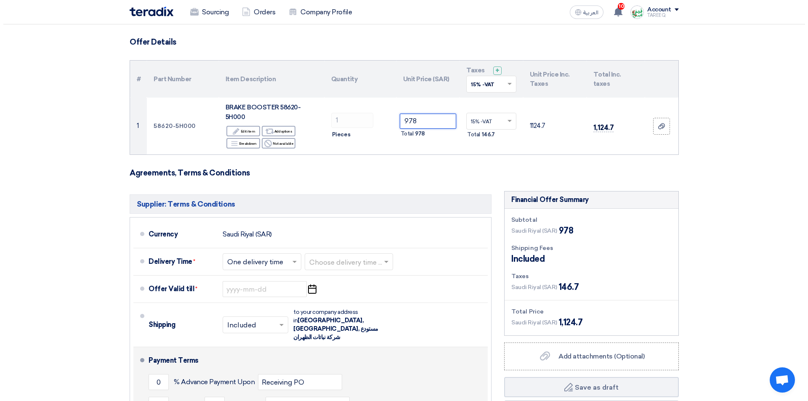
scroll to position [168, 0]
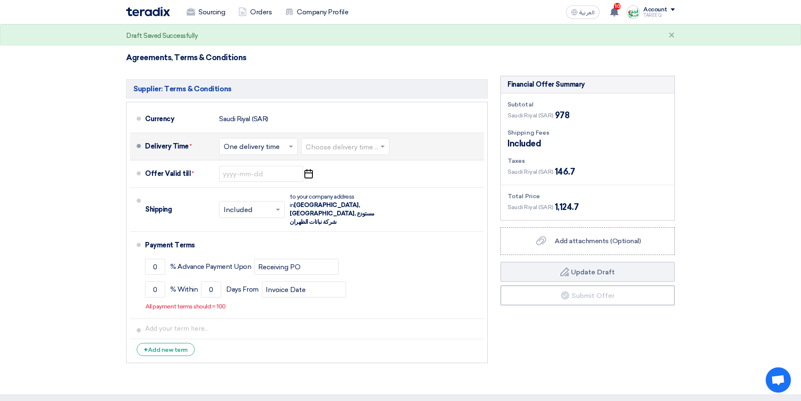
type input "978"
click at [335, 149] on input "text" at bounding box center [346, 147] width 80 height 12
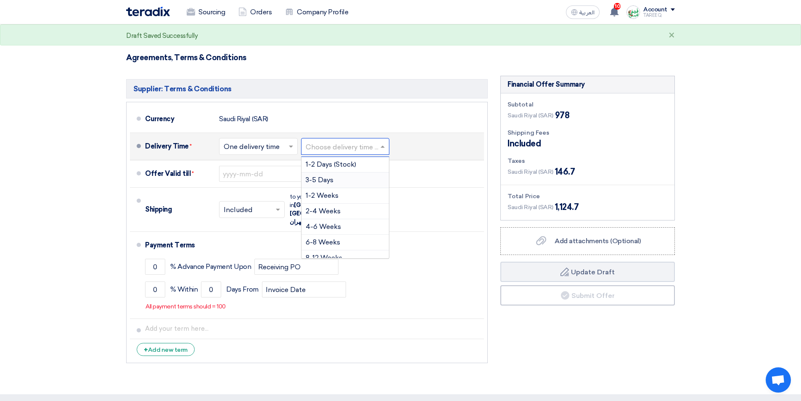
click at [329, 176] on span "3-5 Days" at bounding box center [320, 180] width 28 height 8
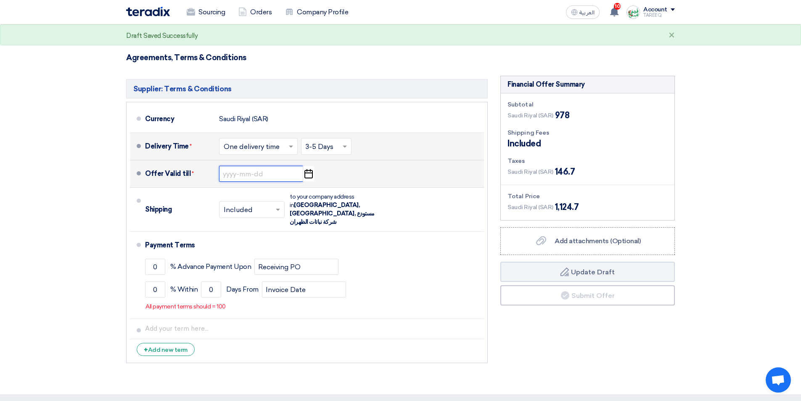
click at [250, 176] on input at bounding box center [261, 174] width 84 height 16
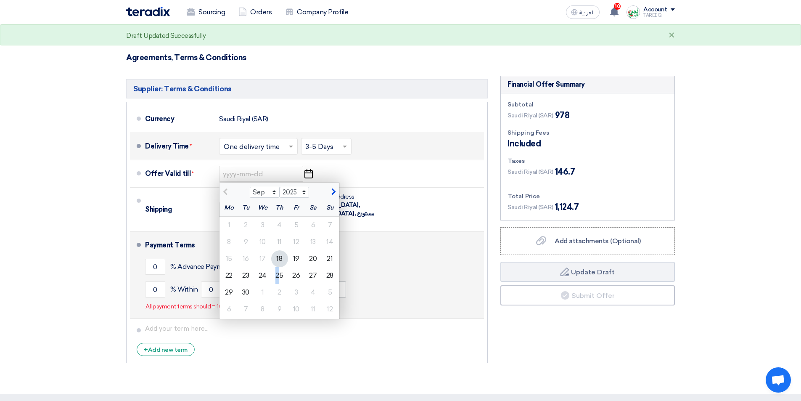
click at [279, 278] on div "25" at bounding box center [279, 275] width 17 height 17
type input "[DATE]"
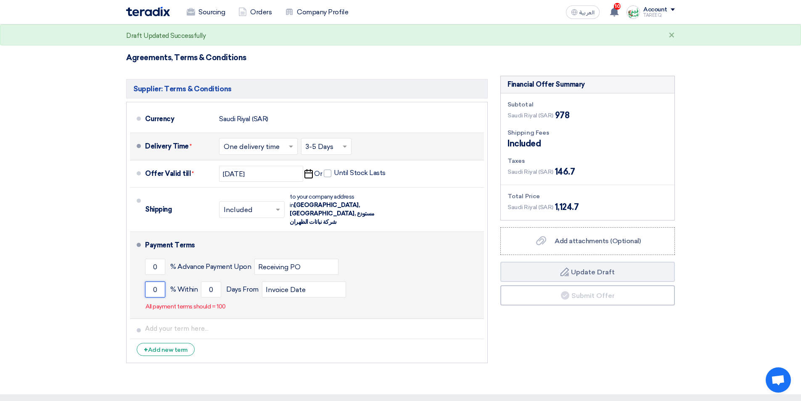
click at [149, 284] on input "0" at bounding box center [155, 289] width 20 height 16
type input "100"
click at [206, 282] on input "0" at bounding box center [211, 289] width 20 height 16
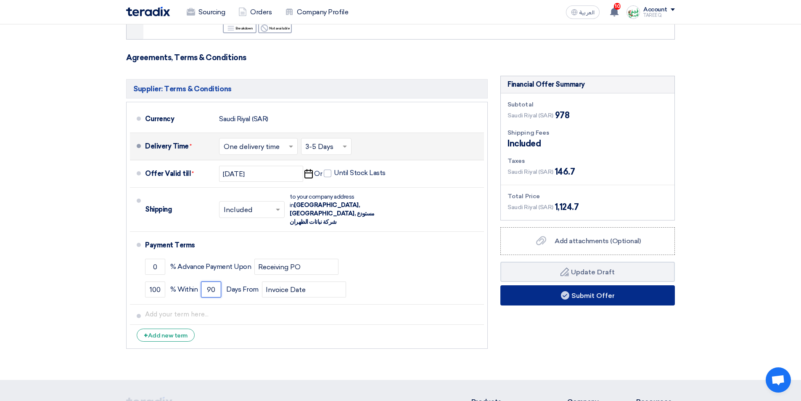
type input "90"
click at [544, 294] on button "Submit Offer" at bounding box center [588, 295] width 175 height 20
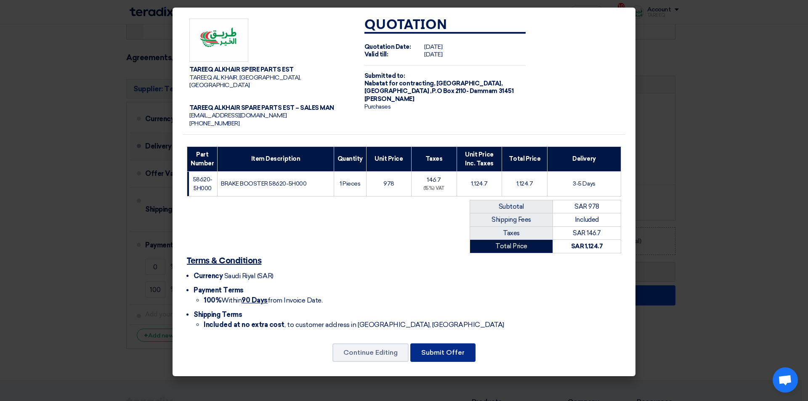
click at [456, 343] on button "Submit Offer" at bounding box center [442, 352] width 65 height 19
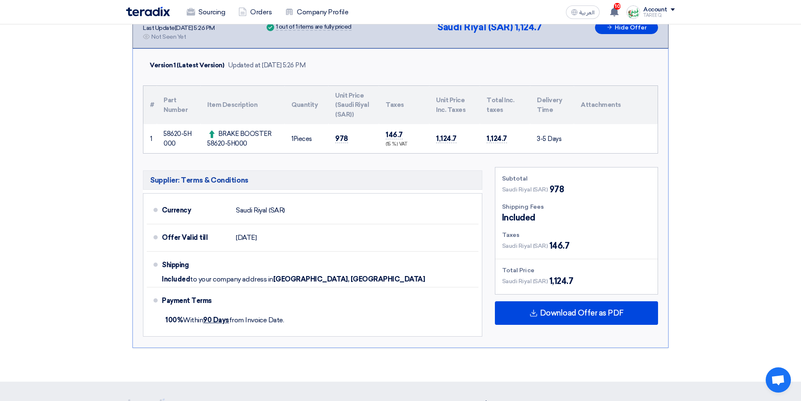
scroll to position [168, 0]
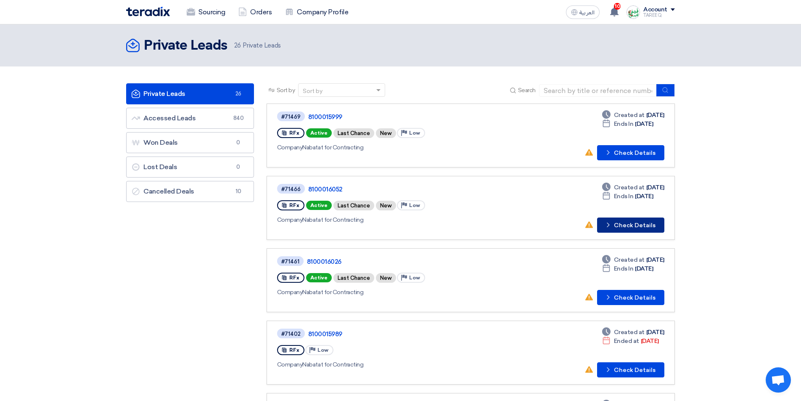
click at [639, 225] on button "Check details Check Details" at bounding box center [630, 225] width 67 height 15
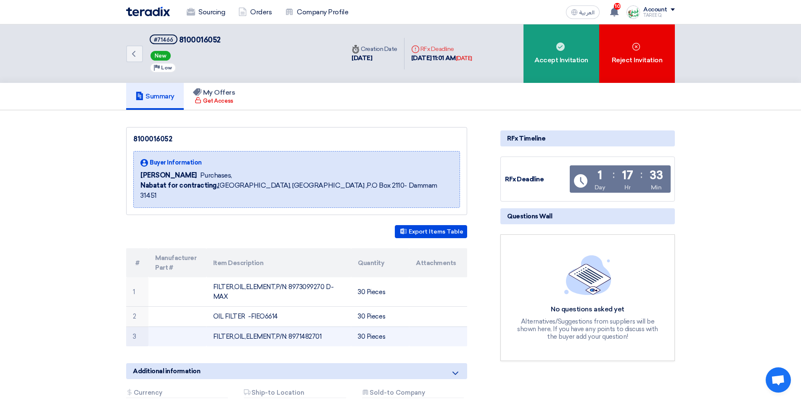
click at [313, 326] on td "FILTER,OIL,ELEMENT,P/N: 8971482701" at bounding box center [279, 336] width 145 height 20
drag, startPoint x: 313, startPoint y: 326, endPoint x: 320, endPoint y: 325, distance: 6.8
click at [314, 326] on td "FILTER,OIL,ELEMENT,P/N: 8971482701" at bounding box center [279, 336] width 145 height 20
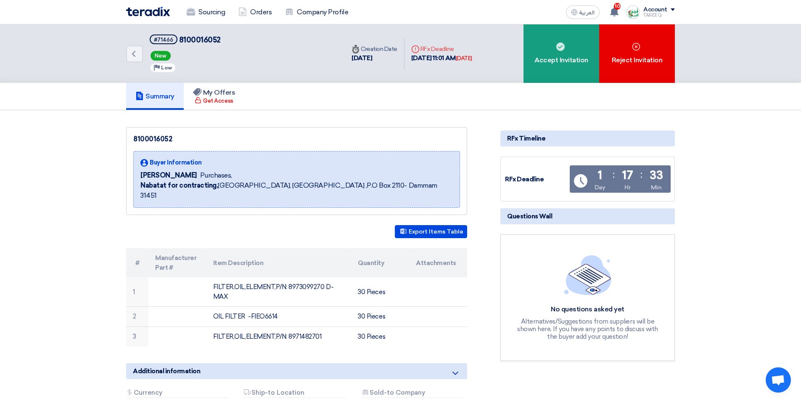
copy td "8971482701"
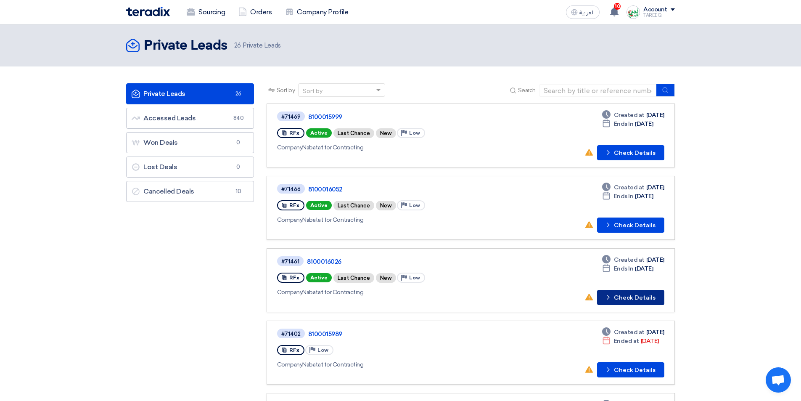
click at [638, 298] on button "Check details Check Details" at bounding box center [630, 297] width 67 height 15
click at [636, 150] on button "Check details Check Details" at bounding box center [630, 152] width 67 height 15
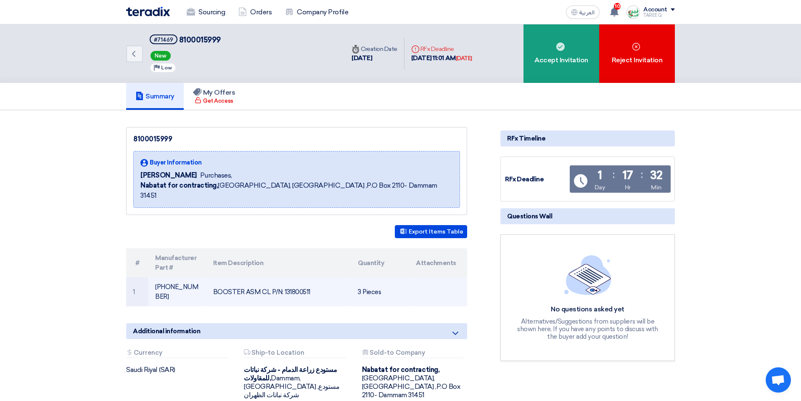
click at [299, 279] on td "BOOSTER ASM CL P/N: 131800511" at bounding box center [279, 291] width 145 height 29
click at [300, 279] on td "BOOSTER ASM CL P/N: 131800511" at bounding box center [279, 291] width 145 height 29
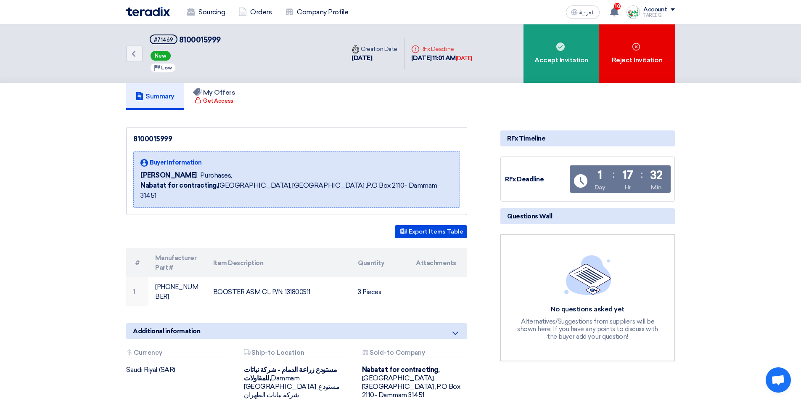
copy td "131800511"
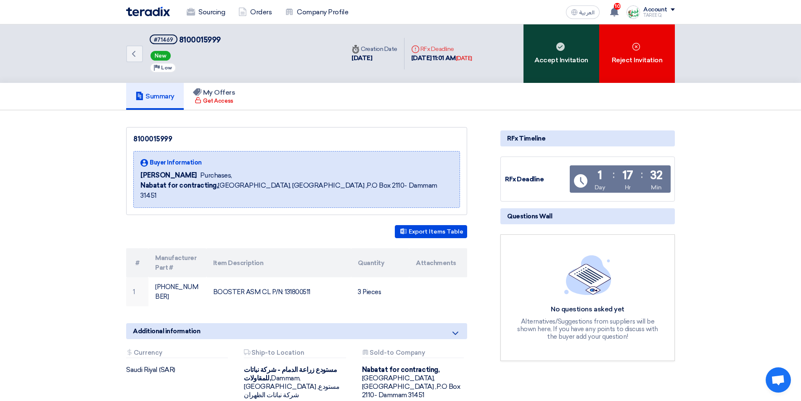
click at [586, 64] on div "Accept Invitation" at bounding box center [562, 53] width 76 height 58
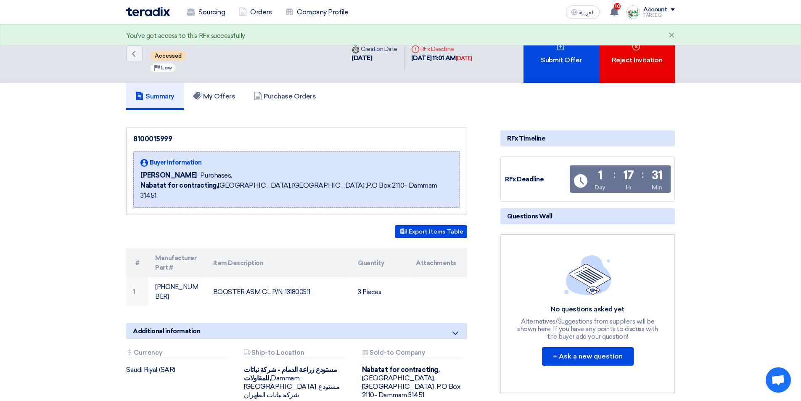
click at [585, 63] on div "Submit Offer" at bounding box center [562, 53] width 76 height 58
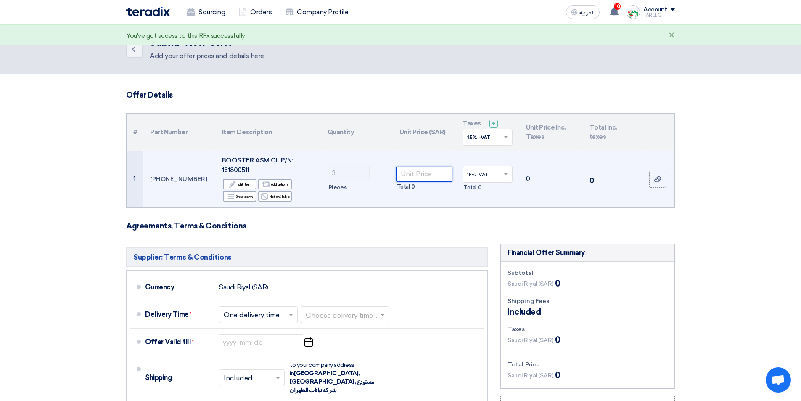
click at [433, 178] on input "number" at bounding box center [424, 174] width 57 height 15
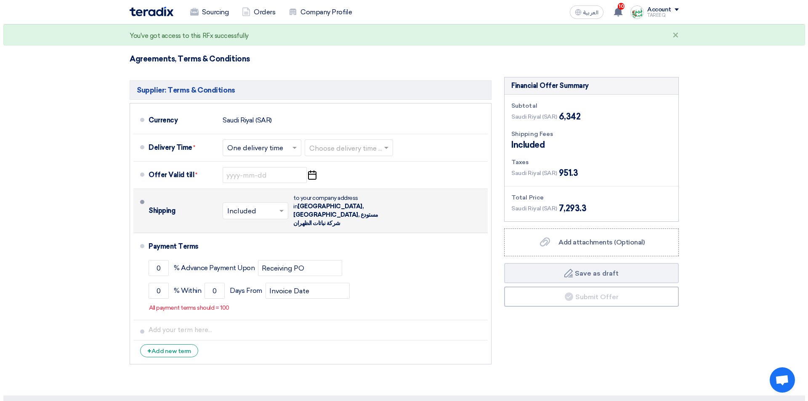
scroll to position [168, 0]
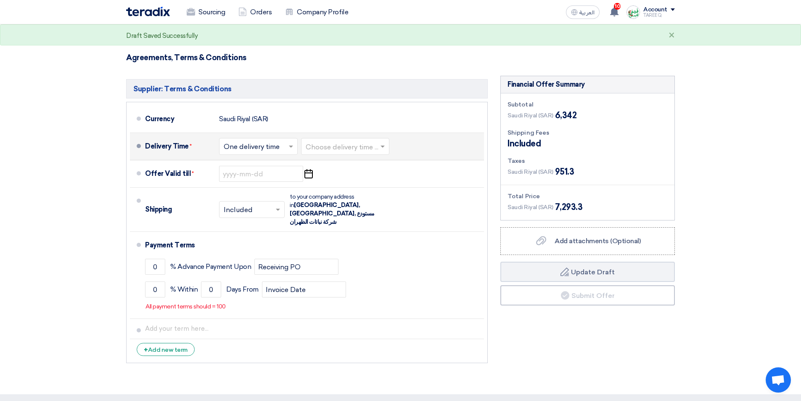
type input "2114"
click at [324, 152] on input "text" at bounding box center [346, 147] width 80 height 12
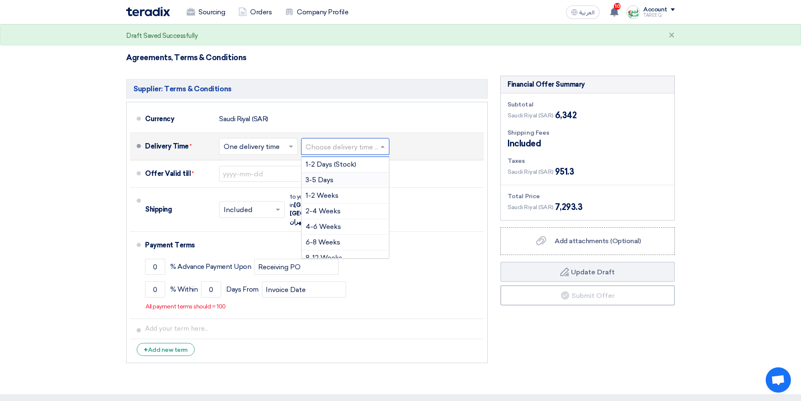
click at [329, 178] on span "3-5 Days" at bounding box center [320, 180] width 28 height 8
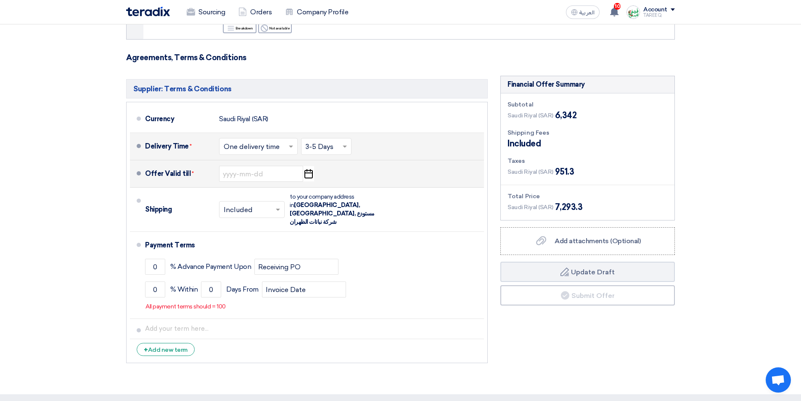
click at [268, 182] on div "Offer Valid till * Pick a date" at bounding box center [313, 174] width 336 height 20
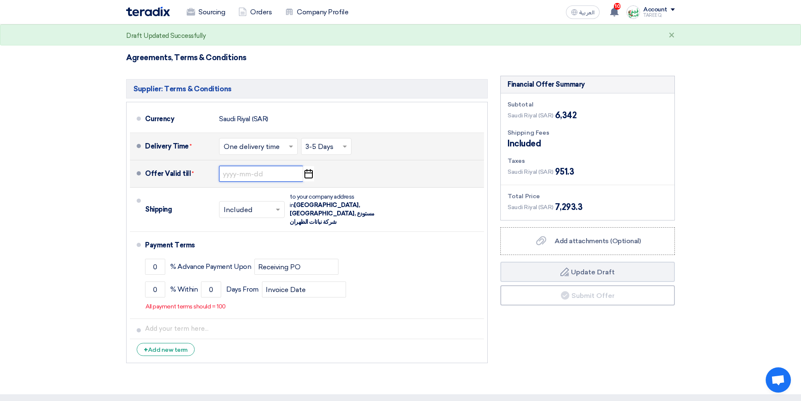
click at [232, 175] on input at bounding box center [261, 174] width 84 height 16
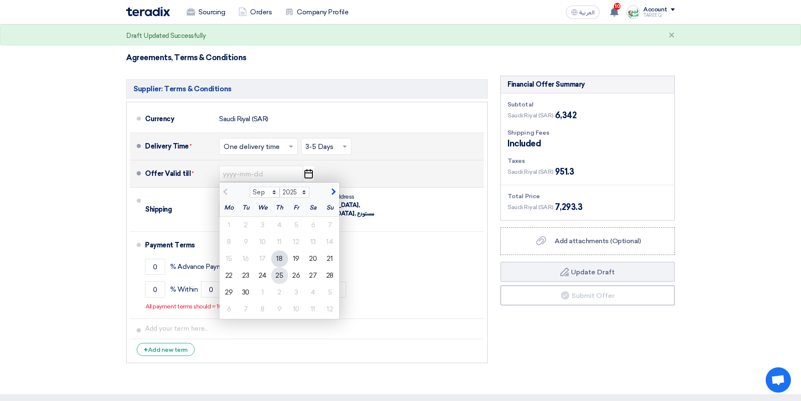
click at [281, 275] on div "25" at bounding box center [279, 275] width 17 height 17
type input "[DATE]"
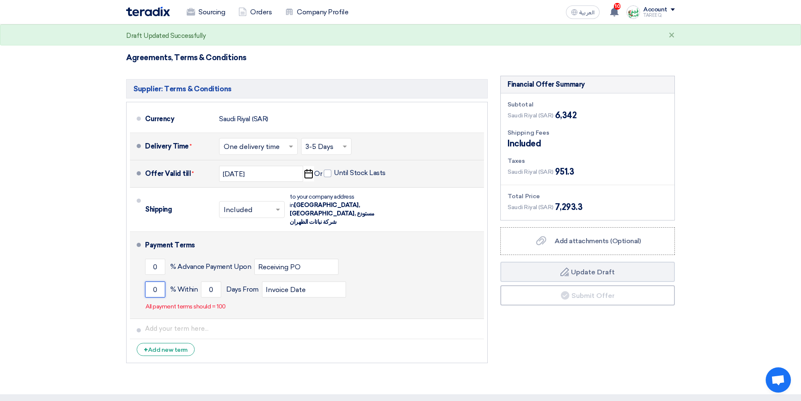
click at [152, 284] on input "0" at bounding box center [155, 289] width 20 height 16
type input "100"
click at [208, 281] on input "0" at bounding box center [211, 289] width 20 height 16
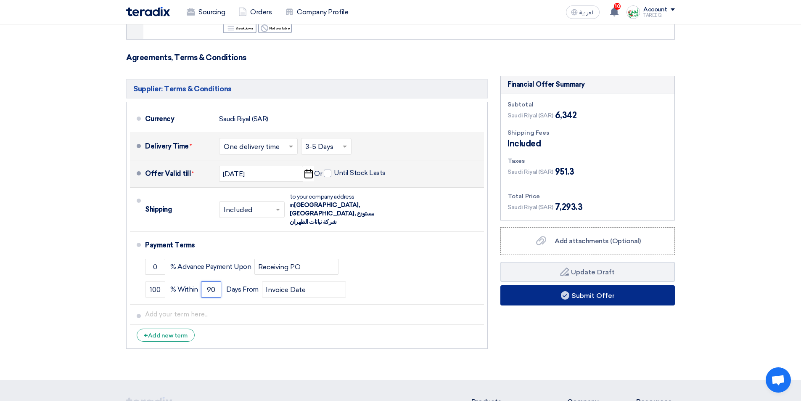
type input "90"
click at [599, 297] on button "Submit Offer" at bounding box center [588, 295] width 175 height 20
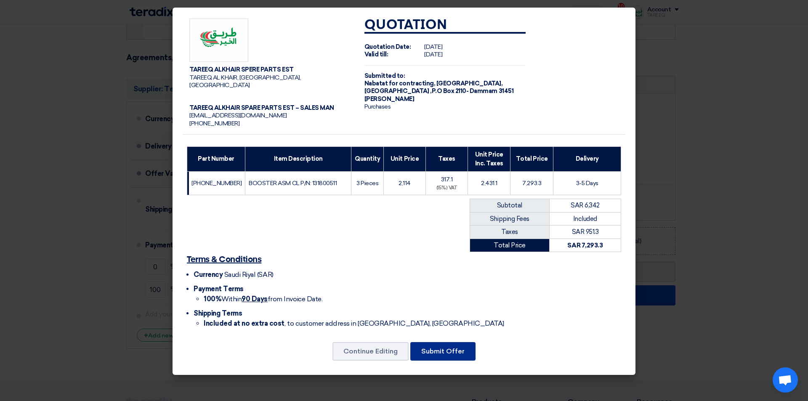
click at [443, 354] on button "Submit Offer" at bounding box center [442, 351] width 65 height 19
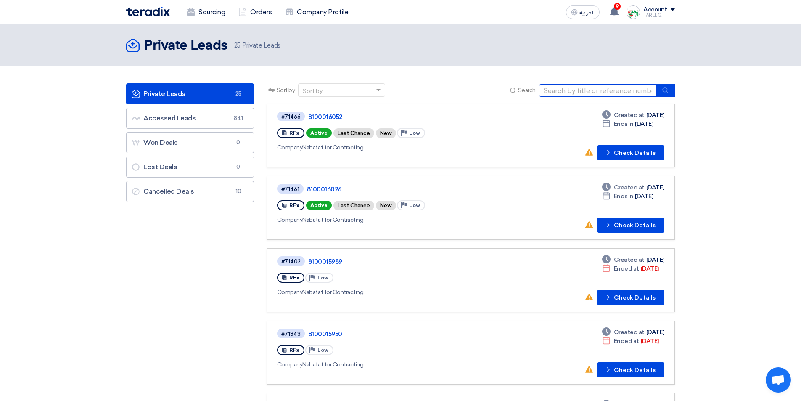
click at [574, 90] on input at bounding box center [598, 90] width 118 height 13
type input "71457"
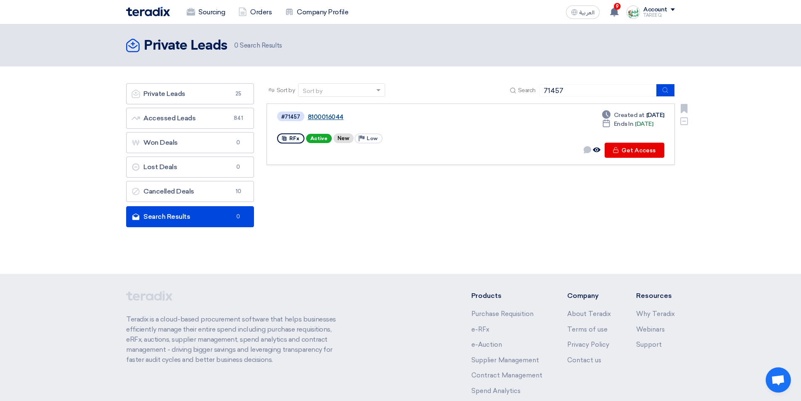
click at [334, 119] on link "8100016044" at bounding box center [413, 117] width 210 height 8
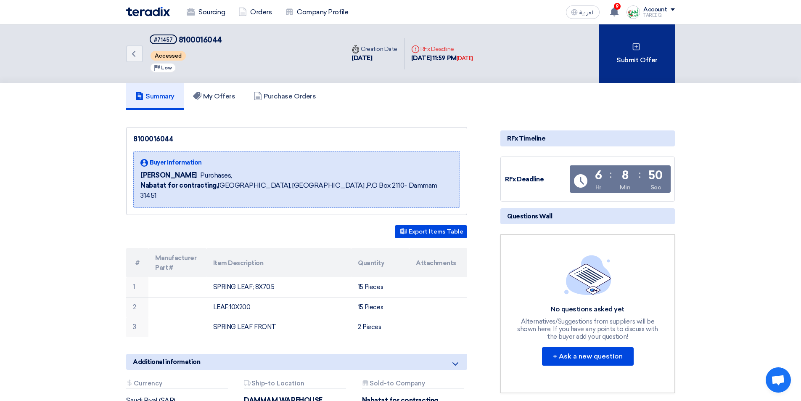
click at [645, 46] on div "Submit Offer" at bounding box center [638, 53] width 76 height 58
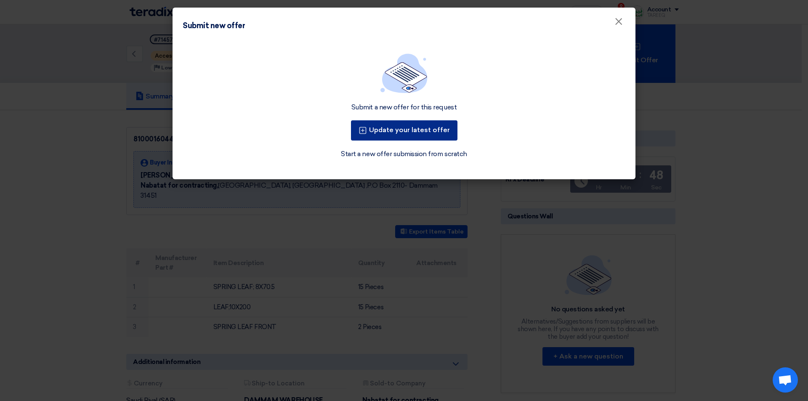
click at [417, 133] on button "Update your latest offer" at bounding box center [404, 130] width 106 height 20
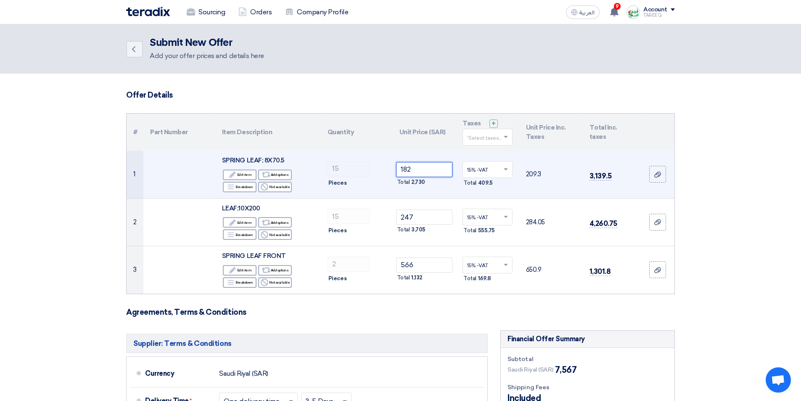
drag, startPoint x: 419, startPoint y: 169, endPoint x: 350, endPoint y: 182, distance: 70.3
click at [350, 182] on tr "1 SPRING LEAF; 8X70.5 Edit Edit item Alternative Add options Breakdown 15" at bounding box center [401, 175] width 548 height 48
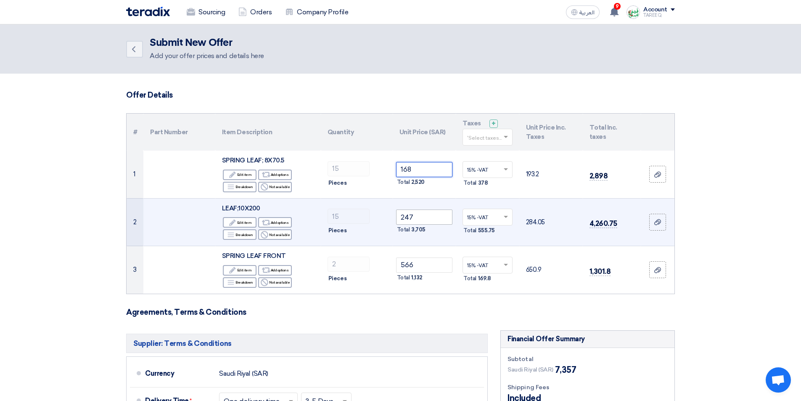
type input "168"
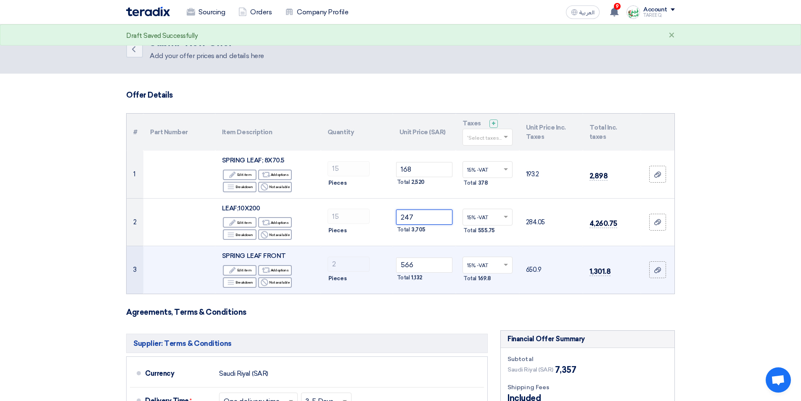
drag, startPoint x: 432, startPoint y: 217, endPoint x: 253, endPoint y: 261, distance: 184.5
click at [254, 261] on tbody "1 SPRING LEAF; 8X70.5 Edit Edit item Alternative Add options Breakdown Reject 1…" at bounding box center [401, 222] width 548 height 143
type input "228"
drag, startPoint x: 422, startPoint y: 269, endPoint x: 269, endPoint y: 290, distance: 153.7
click at [338, 281] on tr "3 SPRING LEAF FRONT Edit Edit item Alternative Add options Breakdown" at bounding box center [401, 270] width 548 height 48
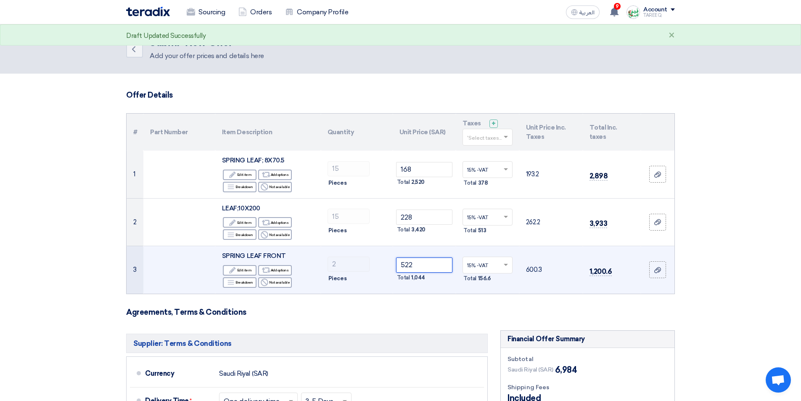
type input "522"
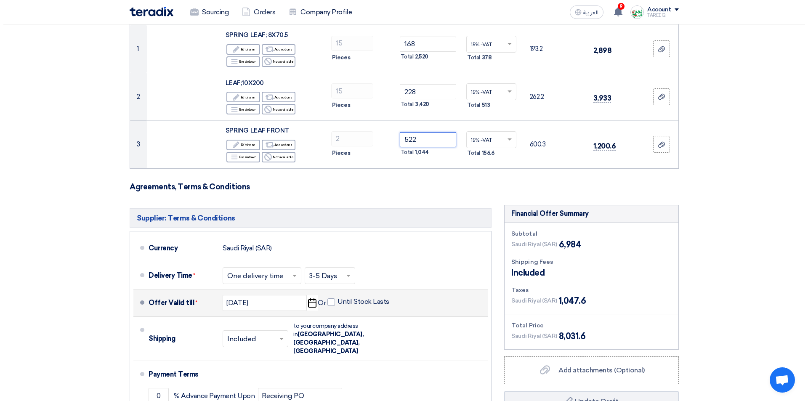
scroll to position [168, 0]
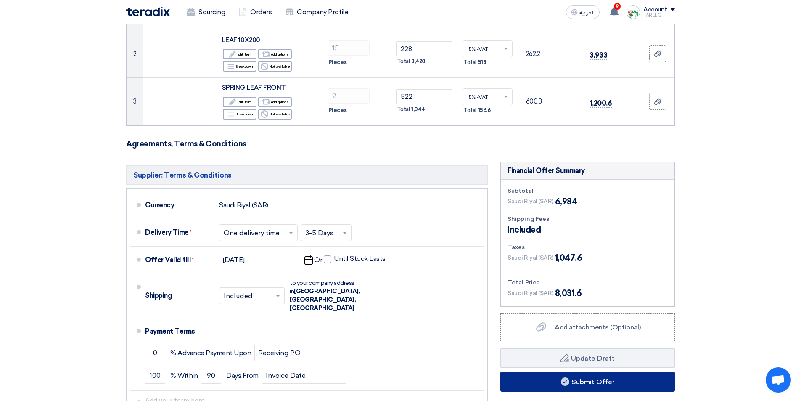
click at [554, 385] on button "Submit Offer" at bounding box center [588, 381] width 175 height 20
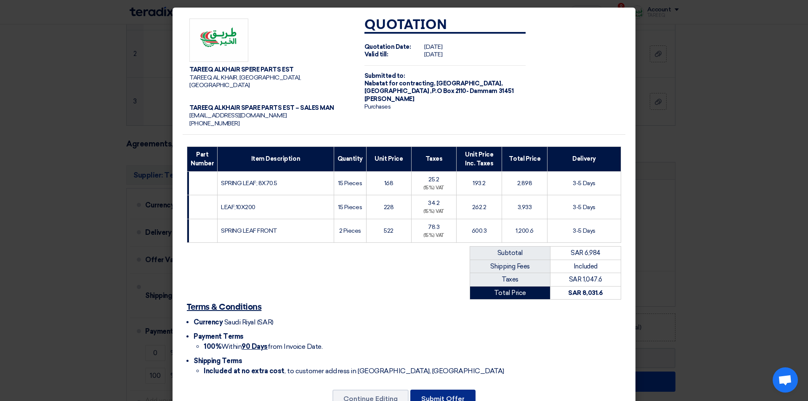
click at [452, 395] on button "Submit Offer" at bounding box center [442, 399] width 65 height 19
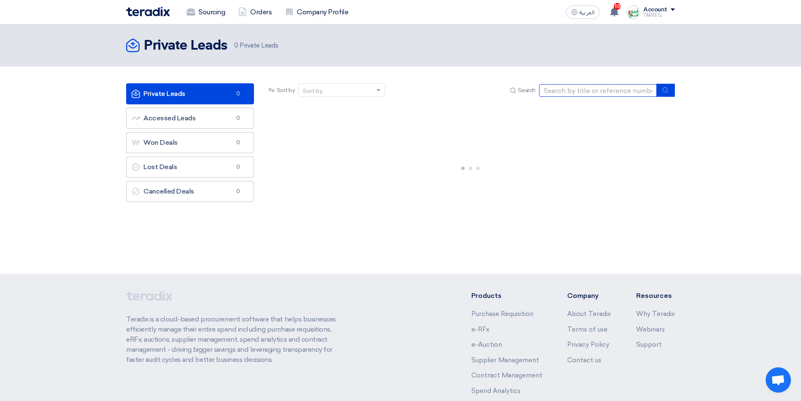
click at [572, 92] on input at bounding box center [598, 90] width 118 height 13
type input "71455"
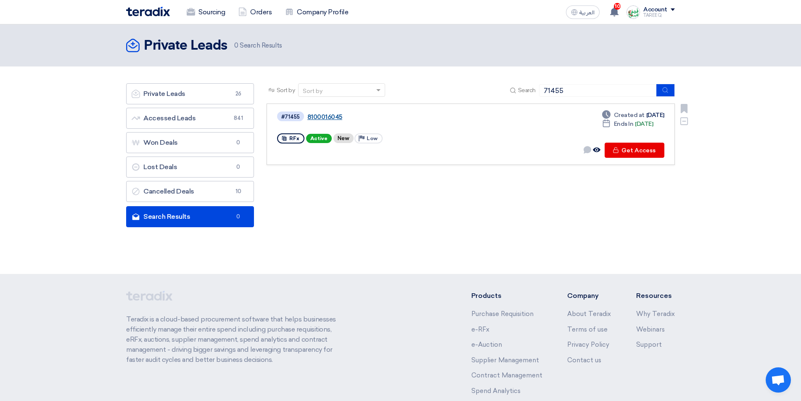
click at [326, 116] on link "8100016045" at bounding box center [413, 117] width 210 height 8
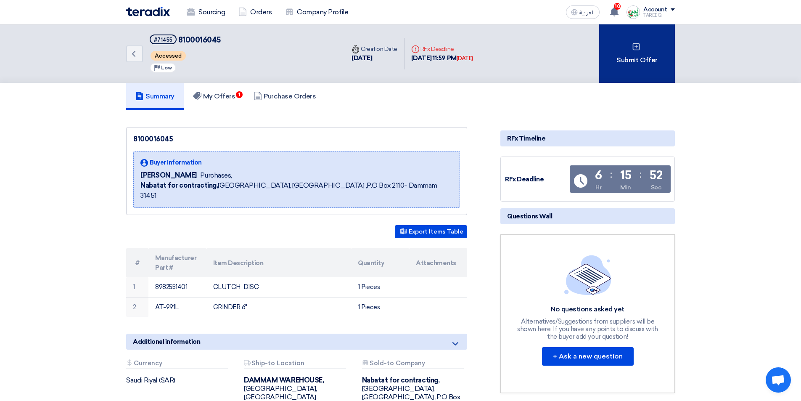
click at [634, 48] on icon at bounding box center [636, 46] width 8 height 8
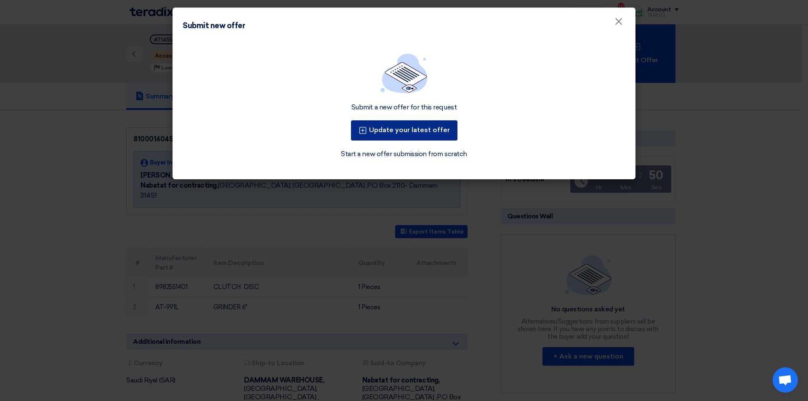
click at [419, 135] on button "Update your latest offer" at bounding box center [404, 130] width 106 height 20
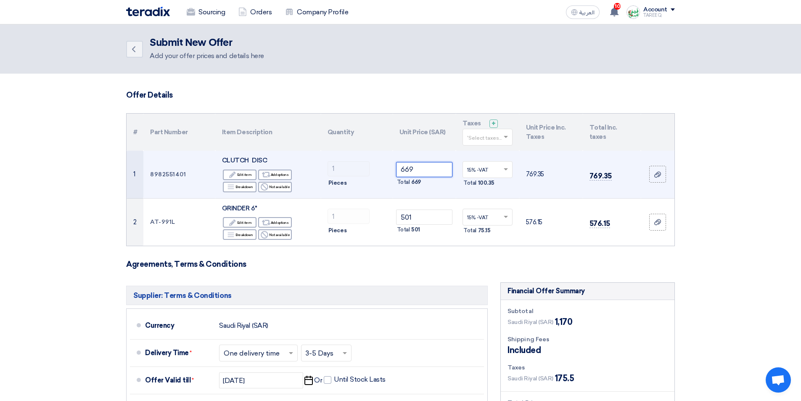
click at [434, 173] on input "669" at bounding box center [424, 169] width 57 height 15
type input "6"
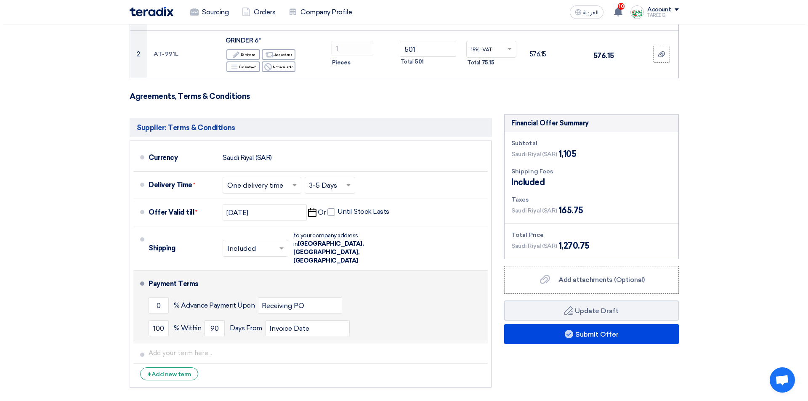
scroll to position [168, 0]
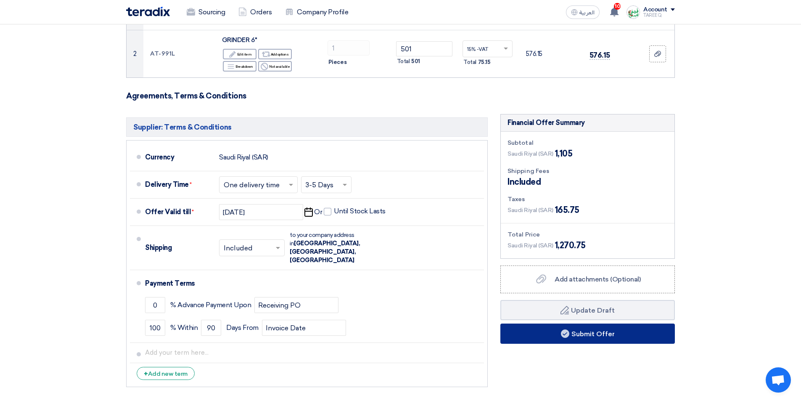
type input "604"
click at [523, 338] on button "Submit Offer" at bounding box center [588, 334] width 175 height 20
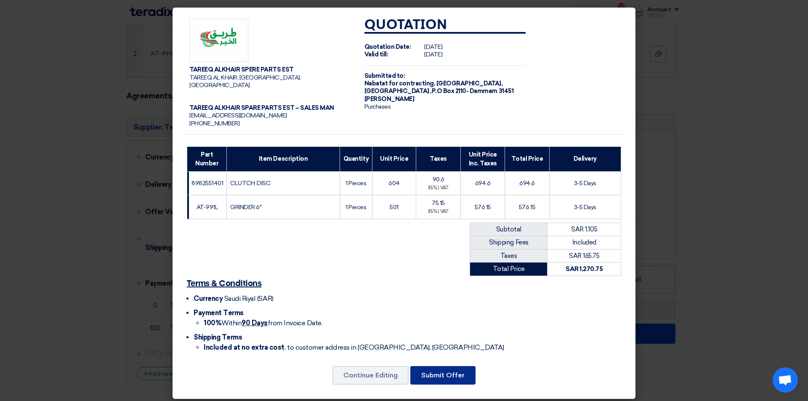
click at [456, 366] on button "Submit Offer" at bounding box center [442, 375] width 65 height 19
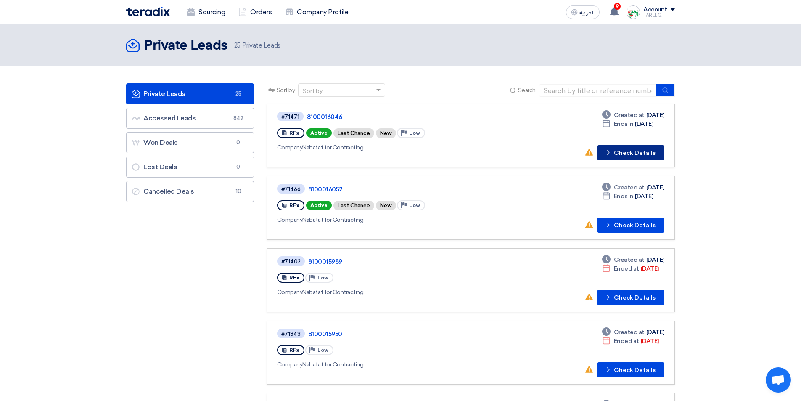
click at [624, 153] on button "Check details Check Details" at bounding box center [630, 152] width 67 height 15
click at [629, 227] on button "Check details Check Details" at bounding box center [630, 225] width 67 height 15
click at [642, 156] on button "Check details Check Details" at bounding box center [630, 152] width 67 height 15
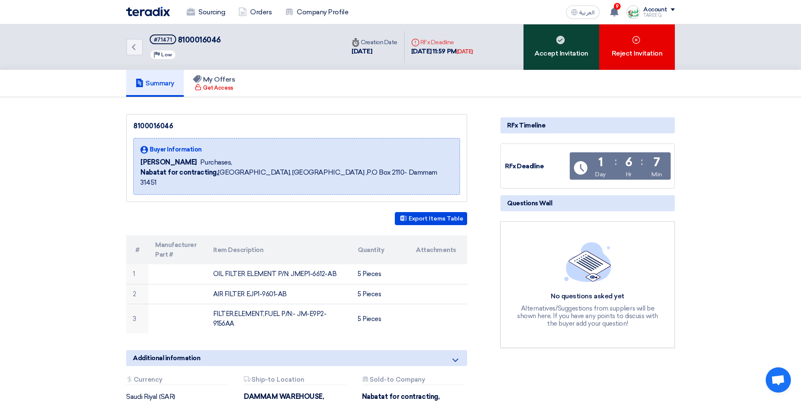
click at [542, 61] on div "Accept Invitation" at bounding box center [562, 46] width 76 height 45
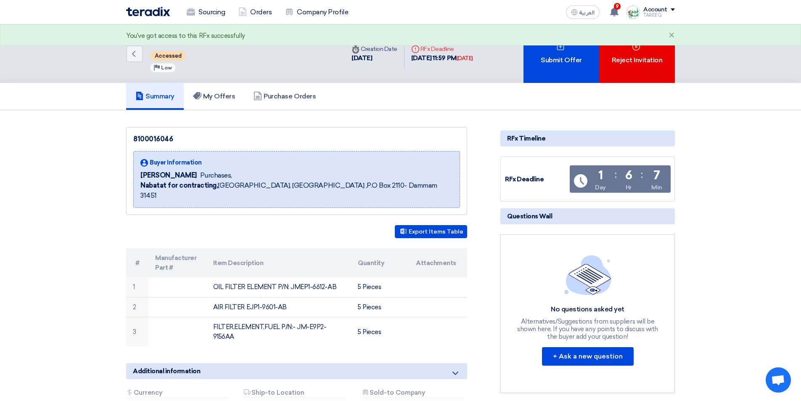
click at [542, 61] on div "Submit Offer" at bounding box center [562, 53] width 76 height 58
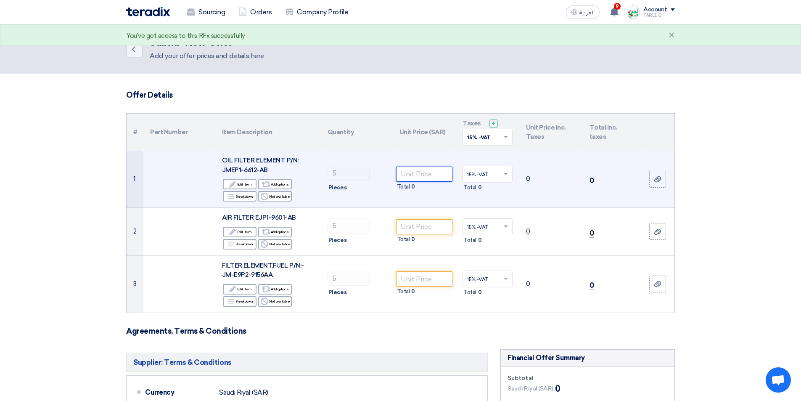
click at [427, 176] on input "number" at bounding box center [424, 174] width 57 height 15
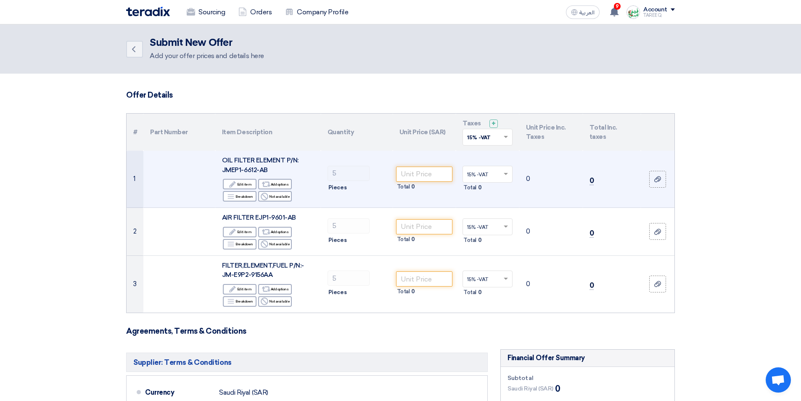
click at [231, 169] on span "OIL FILTER ELEMENT P/N: JMEP1-6612-AB" at bounding box center [260, 165] width 77 height 17
click at [233, 168] on span "OIL FILTER ELEMENT P/N: JMEP1-6612-AB" at bounding box center [260, 165] width 77 height 17
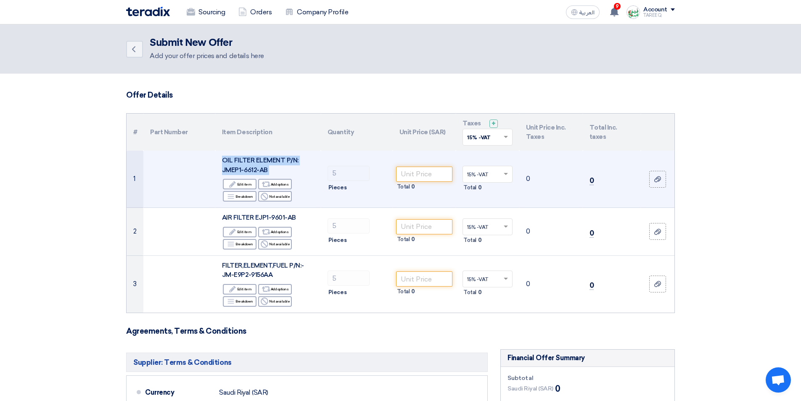
click at [233, 168] on span "OIL FILTER ELEMENT P/N: JMEP1-6612-AB" at bounding box center [260, 165] width 77 height 17
click at [267, 169] on span "OIL FILTER ELEMENT P/N: JMEP1-6612-AB" at bounding box center [260, 165] width 77 height 17
click at [271, 164] on div "OIL FILTER ELEMENT P/N: JMEP1-6612-AB" at bounding box center [268, 165] width 92 height 19
drag, startPoint x: 271, startPoint y: 168, endPoint x: 222, endPoint y: 172, distance: 49.0
click at [222, 172] on div "OIL FILTER ELEMENT P/N: JMEP1-6612-AB" at bounding box center [268, 165] width 92 height 19
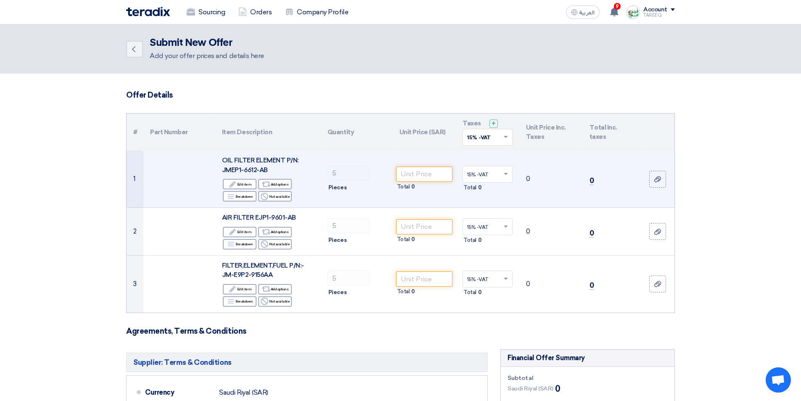
copy span "JMEP1-6612-AB"
click at [414, 175] on input "number" at bounding box center [424, 174] width 57 height 15
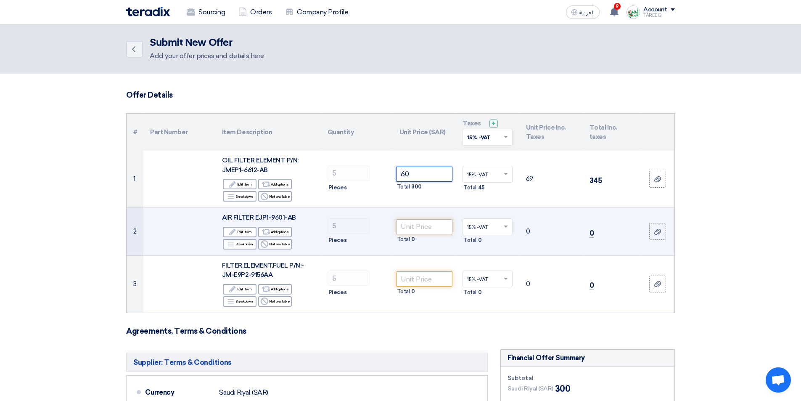
type input "60"
click at [416, 228] on input "number" at bounding box center [424, 226] width 57 height 15
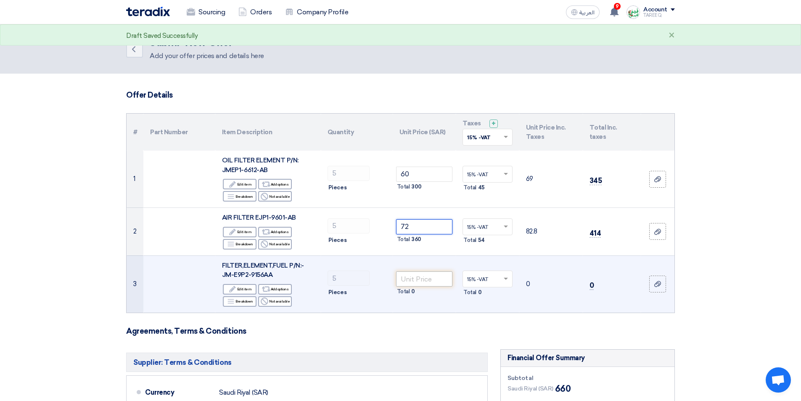
type input "72"
click at [437, 280] on input "number" at bounding box center [424, 278] width 57 height 15
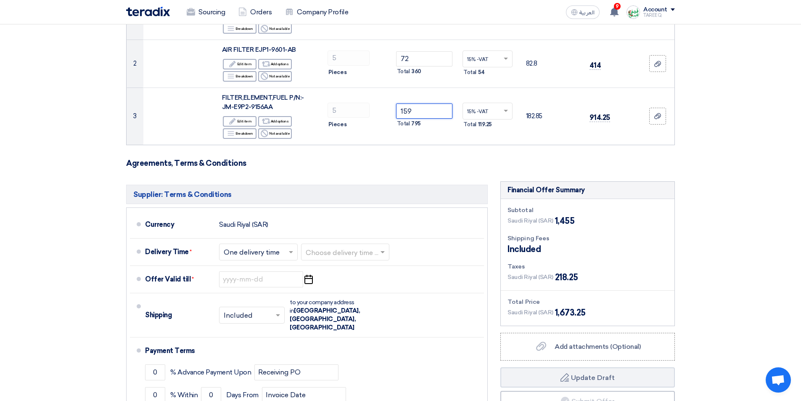
scroll to position [168, 0]
type input "159"
click at [354, 255] on input "text" at bounding box center [346, 252] width 80 height 12
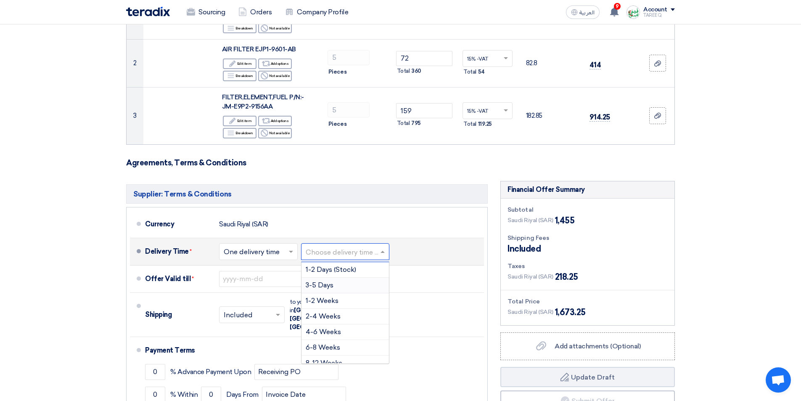
click at [332, 281] on span "3-5 Days" at bounding box center [320, 285] width 28 height 8
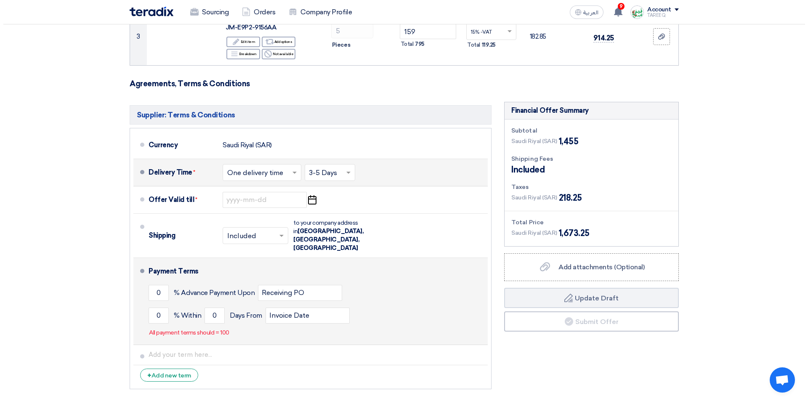
scroll to position [252, 0]
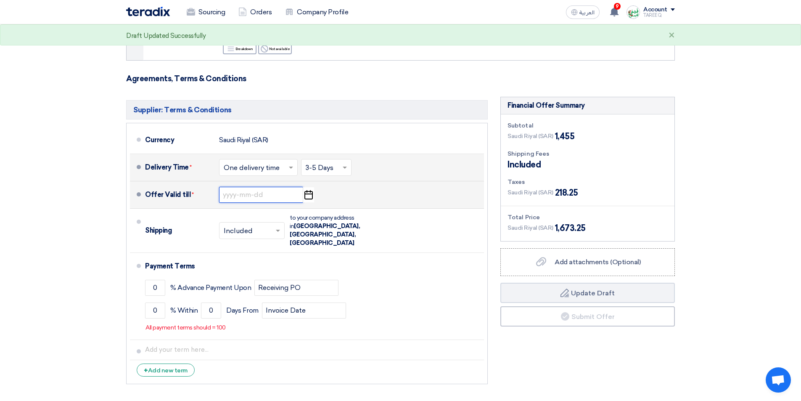
click at [249, 193] on input at bounding box center [261, 195] width 84 height 16
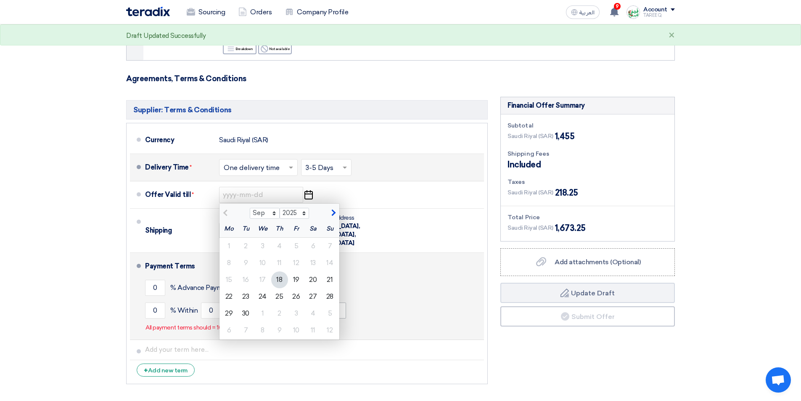
click at [279, 297] on div "25" at bounding box center [279, 296] width 17 height 17
type input "9/25/2025"
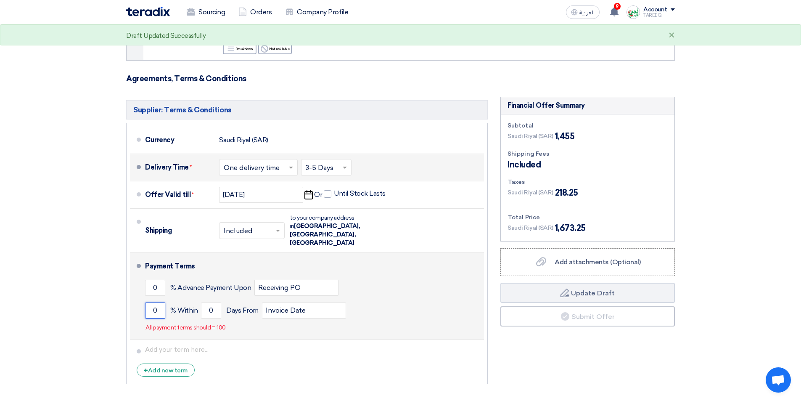
drag, startPoint x: 154, startPoint y: 297, endPoint x: 159, endPoint y: 295, distance: 5.1
click at [153, 302] on input "0" at bounding box center [155, 310] width 20 height 16
type input "100"
click at [206, 302] on input "0" at bounding box center [211, 310] width 20 height 16
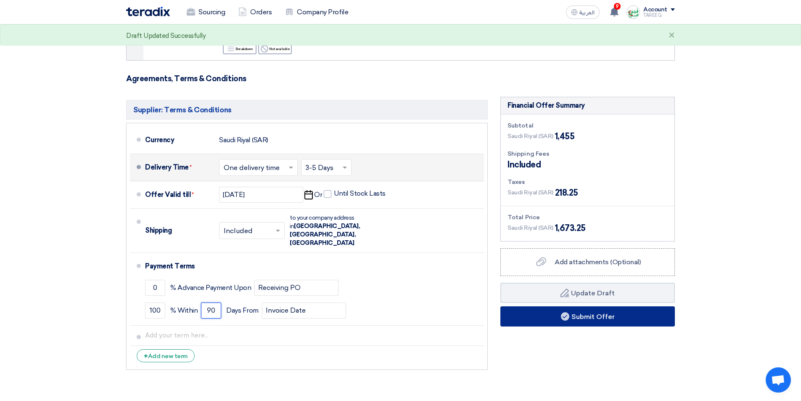
type input "90"
click at [582, 320] on button "Submit Offer" at bounding box center [588, 316] width 175 height 20
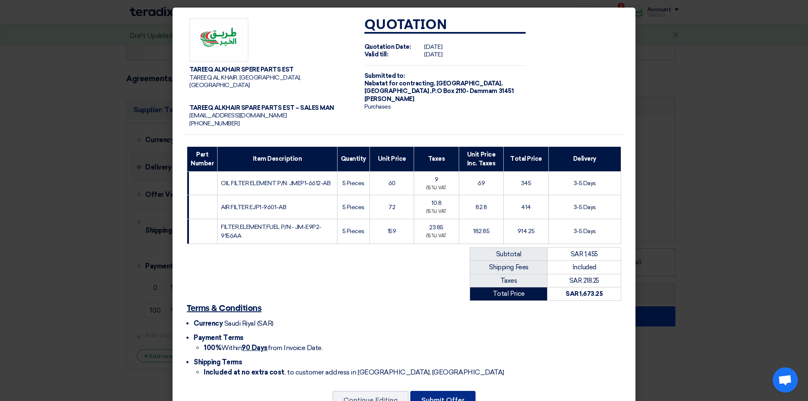
click at [456, 397] on button "Submit Offer" at bounding box center [442, 400] width 65 height 19
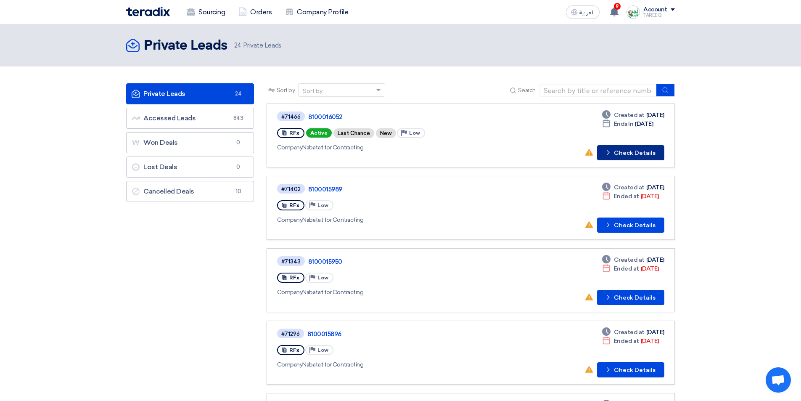
click at [639, 157] on button "Check details Check Details" at bounding box center [630, 152] width 67 height 15
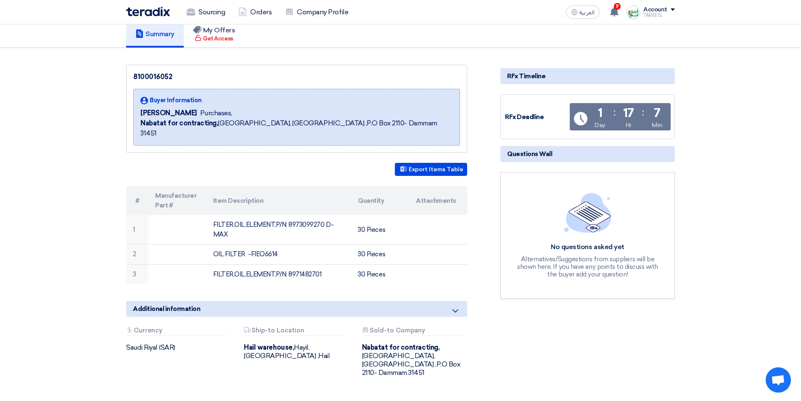
scroll to position [42, 0]
